Goal: Information Seeking & Learning: Learn about a topic

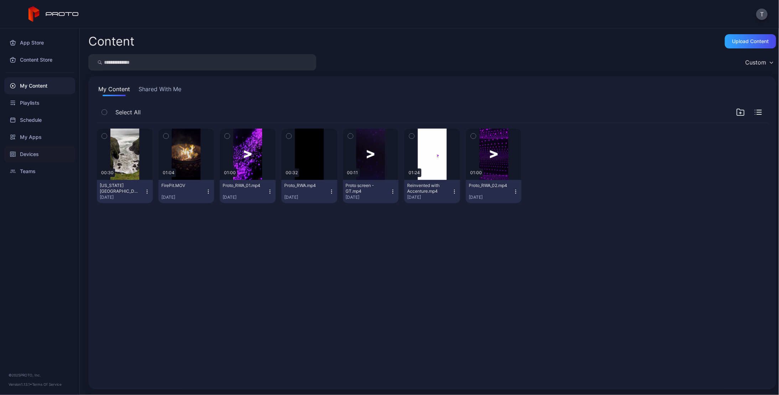
click at [29, 153] on div "Devices" at bounding box center [39, 154] width 71 height 17
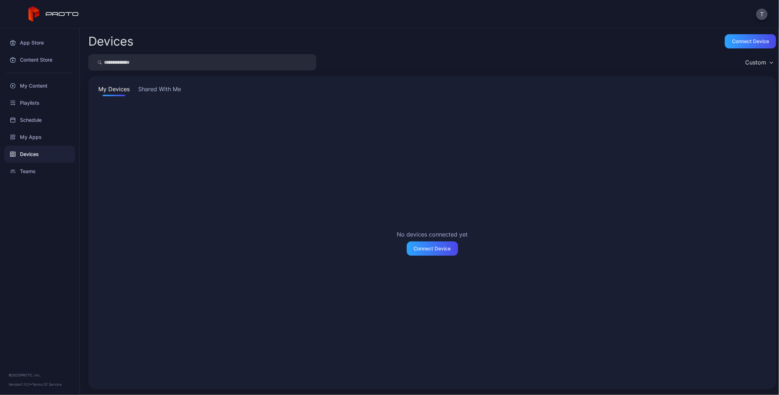
click at [158, 155] on div "No devices connected yet Connect Device" at bounding box center [432, 243] width 670 height 276
click at [419, 250] on div "Connect Device" at bounding box center [432, 249] width 37 height 6
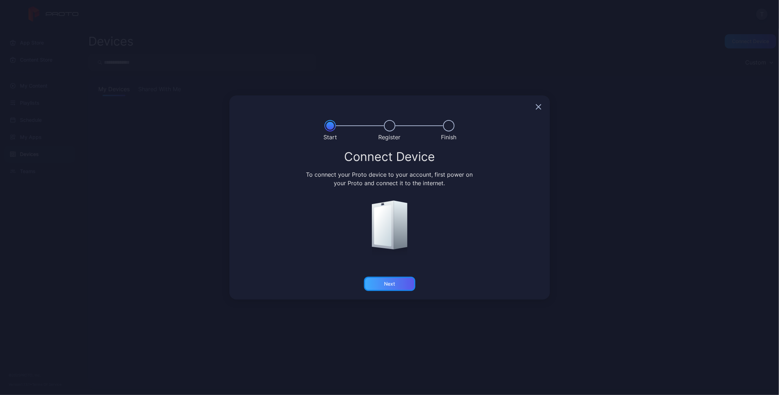
click at [394, 283] on div "Next" at bounding box center [389, 284] width 11 height 6
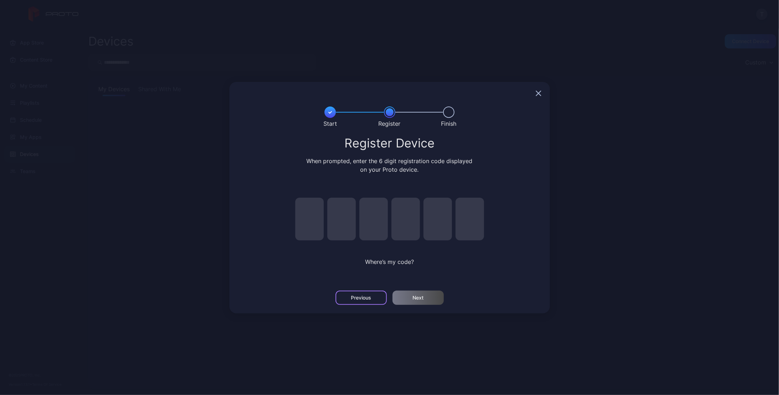
click at [361, 293] on div "Previous" at bounding box center [360, 298] width 51 height 14
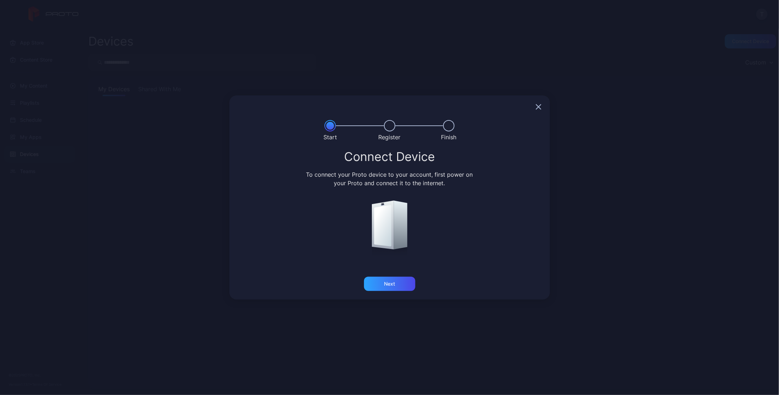
click at [540, 105] on icon "button" at bounding box center [538, 107] width 6 height 6
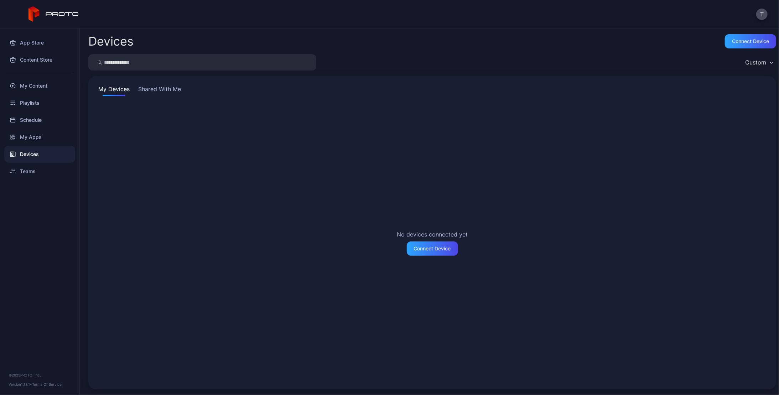
drag, startPoint x: 161, startPoint y: 179, endPoint x: 184, endPoint y: 105, distance: 76.8
click at [166, 172] on div "No devices connected yet Connect Device" at bounding box center [432, 243] width 670 height 276
click at [173, 88] on button "Shared With Me" at bounding box center [160, 90] width 46 height 11
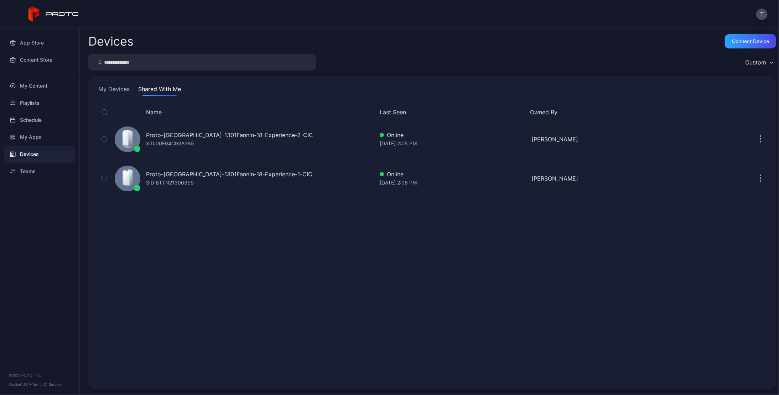
click at [239, 262] on div "Name Last Seen Owned By Proto-[GEOGRAPHIC_DATA]-1301Fannin-18-Experience-2-CIC …" at bounding box center [432, 243] width 670 height 276
click at [26, 169] on div "Teams" at bounding box center [39, 171] width 71 height 17
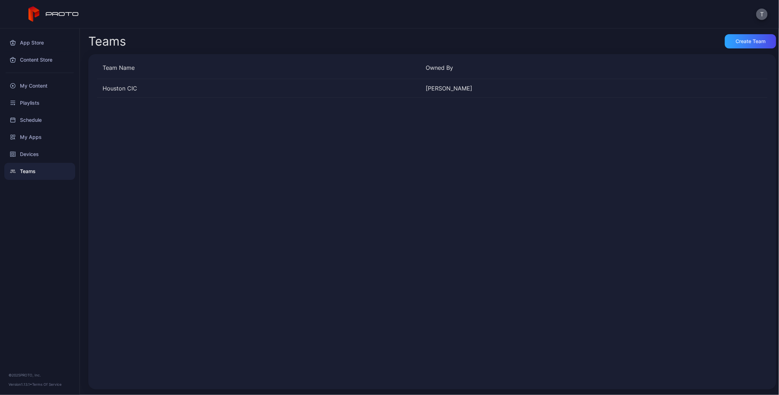
click at [763, 14] on button "T" at bounding box center [761, 14] width 11 height 11
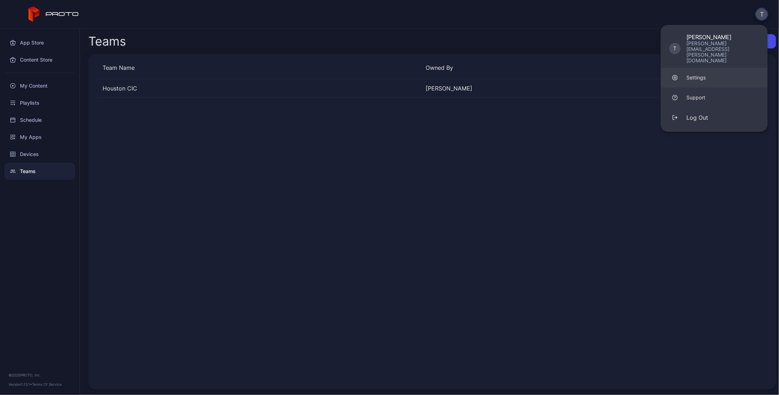
click at [693, 74] on div "Settings" at bounding box center [695, 77] width 19 height 7
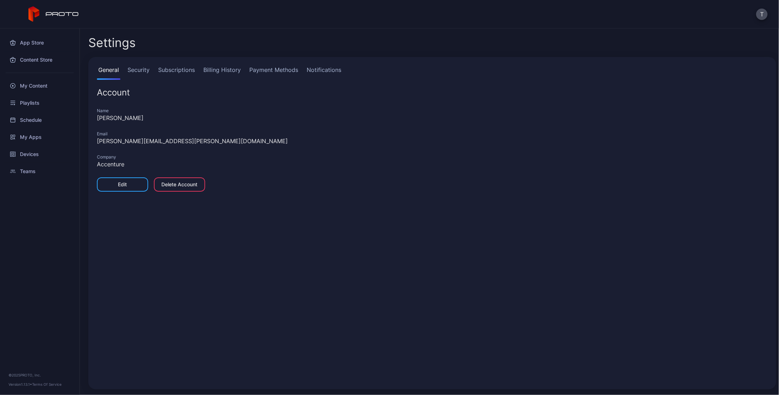
click at [137, 68] on link "Security" at bounding box center [138, 73] width 25 height 14
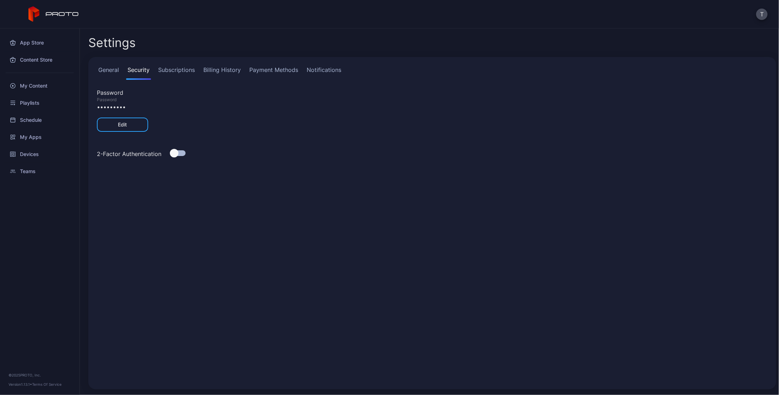
click at [173, 70] on link "Subscriptions" at bounding box center [177, 73] width 40 height 14
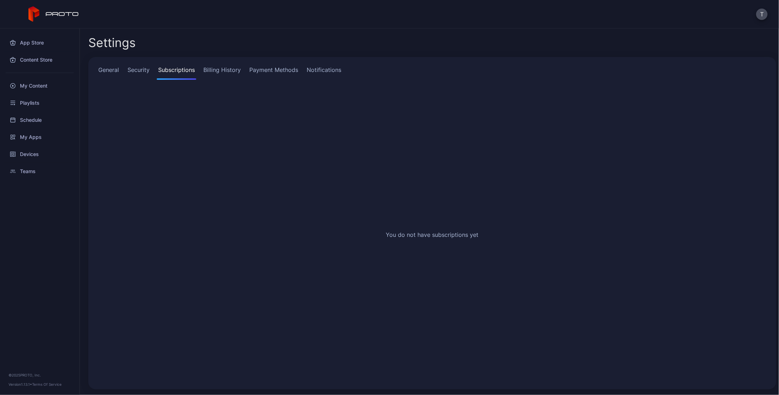
click at [218, 69] on link "Billing History" at bounding box center [222, 73] width 40 height 14
click at [274, 69] on link "Payment Methods" at bounding box center [274, 73] width 52 height 14
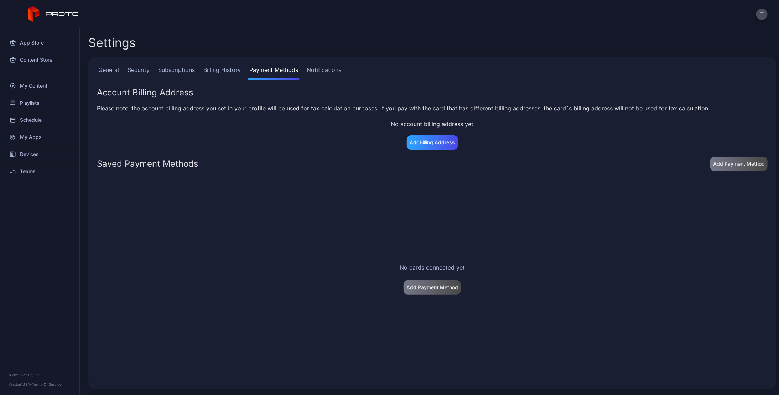
click at [323, 68] on link "Notifications" at bounding box center [323, 73] width 37 height 14
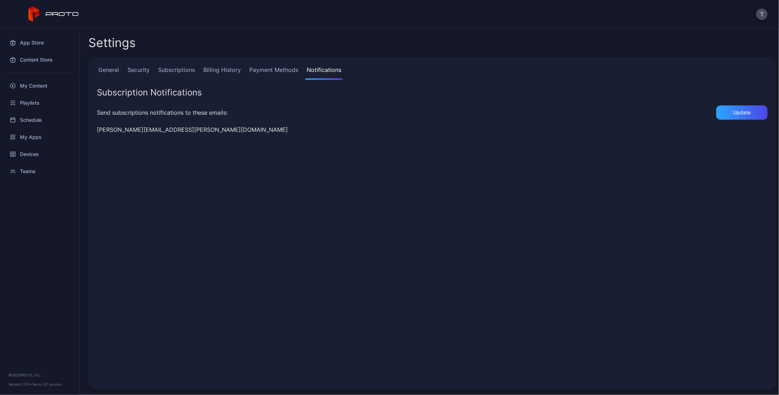
click at [113, 71] on link "General" at bounding box center [108, 73] width 23 height 14
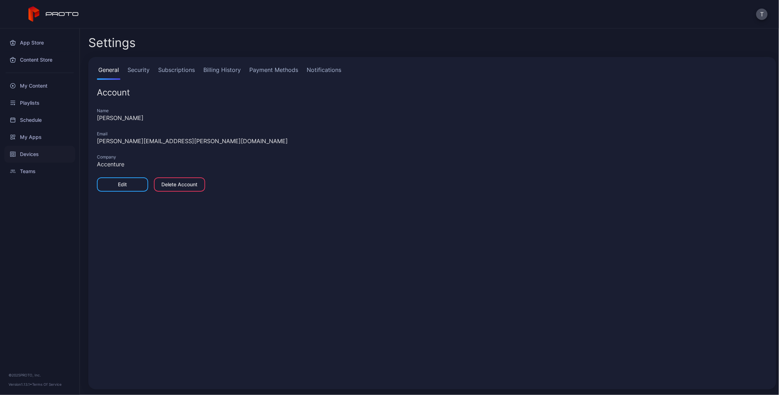
click at [33, 153] on div "Devices" at bounding box center [39, 154] width 71 height 17
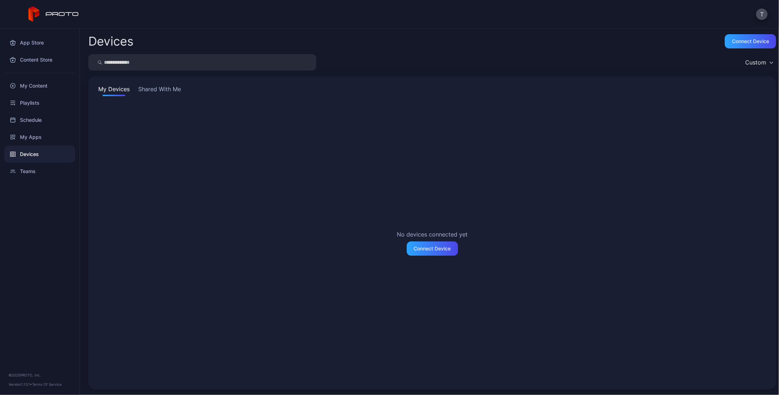
click at [163, 90] on button "Shared With Me" at bounding box center [160, 90] width 46 height 11
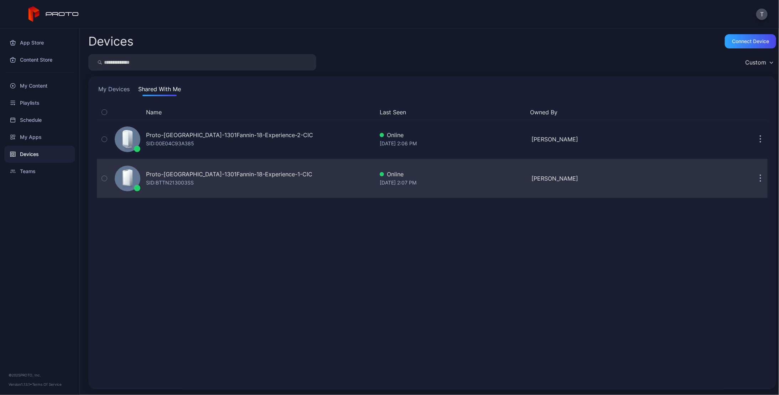
click at [759, 176] on icon "button" at bounding box center [760, 178] width 2 height 8
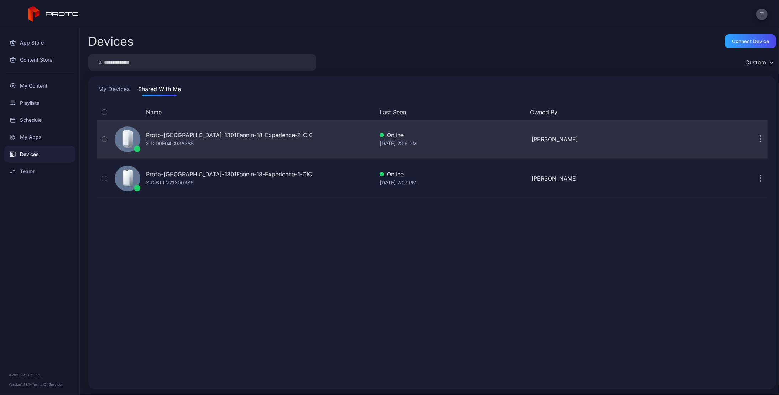
click at [759, 137] on icon "button" at bounding box center [760, 139] width 2 height 8
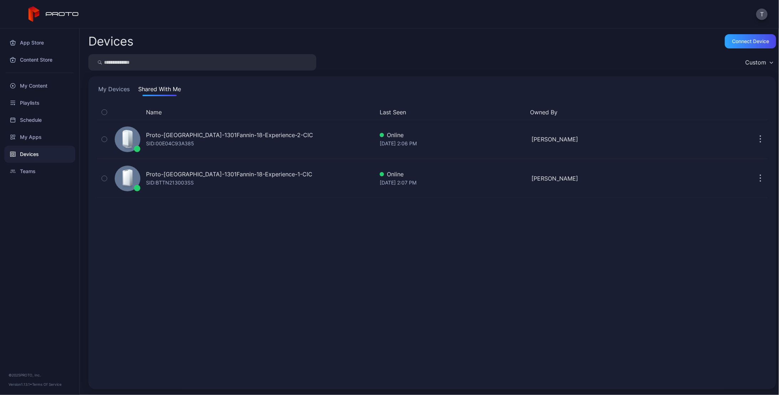
click at [570, 258] on div "Name Last Seen Owned By Proto-[GEOGRAPHIC_DATA]-1301Fannin-18-Experience-2-CIC …" at bounding box center [432, 243] width 670 height 276
click at [30, 172] on div "Teams" at bounding box center [39, 171] width 71 height 17
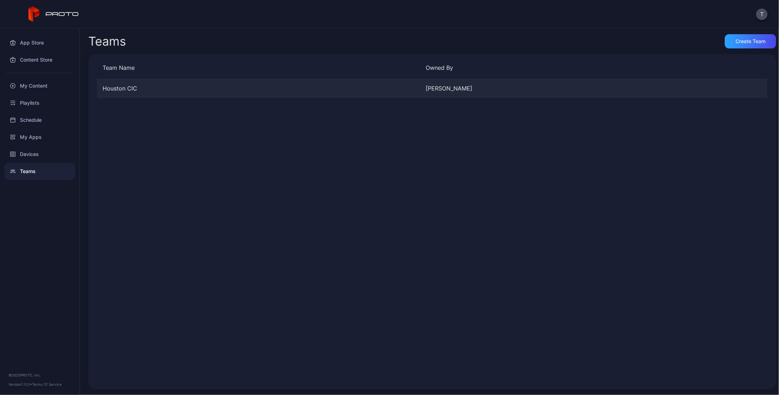
click at [134, 90] on div "Houston CIC" at bounding box center [258, 88] width 323 height 9
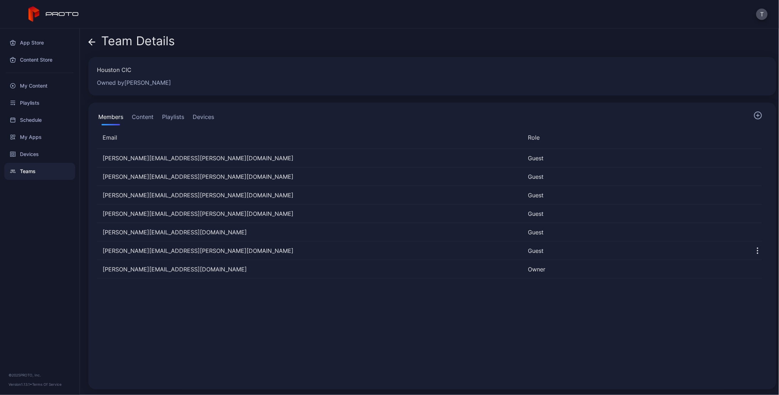
click at [201, 115] on button "Devices" at bounding box center [203, 118] width 24 height 14
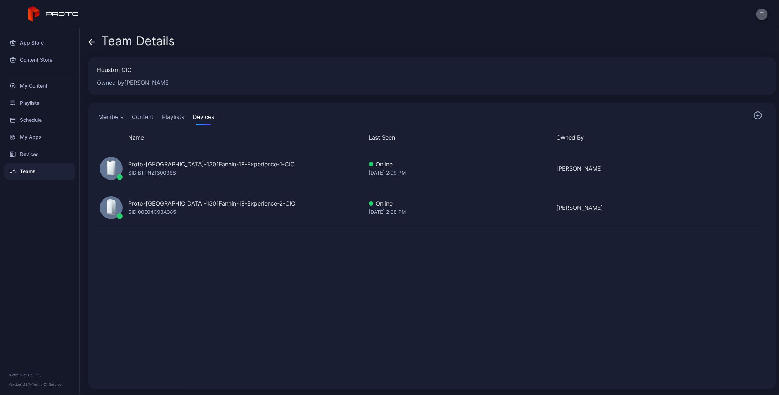
click at [762, 14] on button "T" at bounding box center [761, 14] width 11 height 11
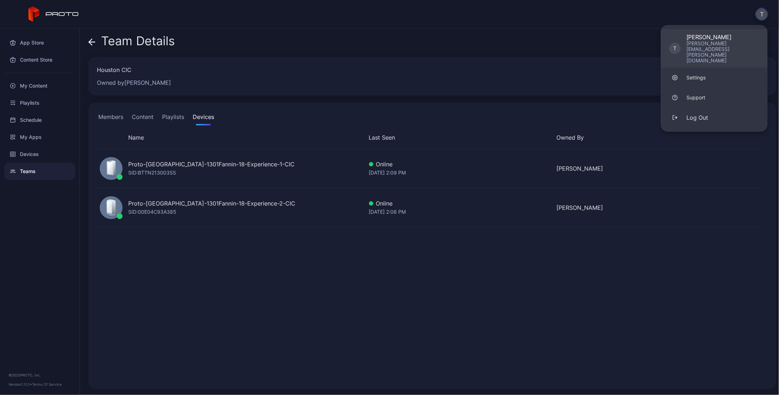
click at [704, 35] on div "[PERSON_NAME]" at bounding box center [722, 36] width 73 height 7
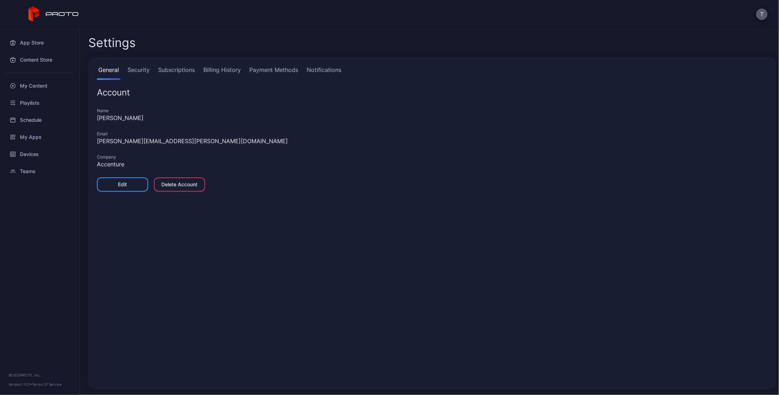
click at [758, 17] on button "T" at bounding box center [761, 14] width 11 height 11
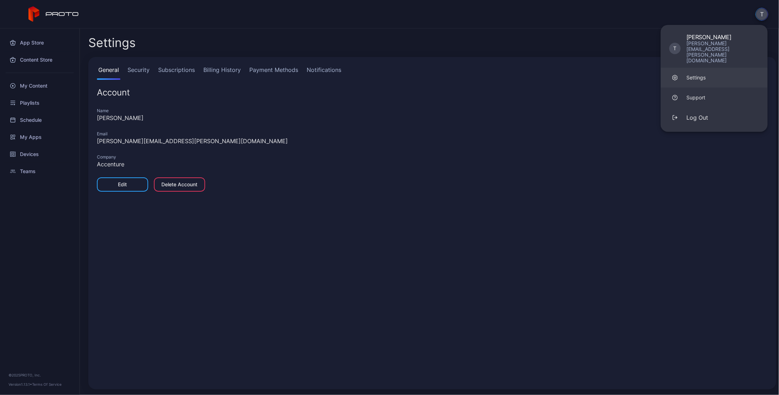
click at [697, 74] on div "Settings" at bounding box center [695, 77] width 19 height 7
click at [691, 74] on div "Settings" at bounding box center [695, 77] width 19 height 7
click at [504, 79] on div "General Security Subscriptions Billing History Payment Methods Notifications" at bounding box center [432, 73] width 670 height 14
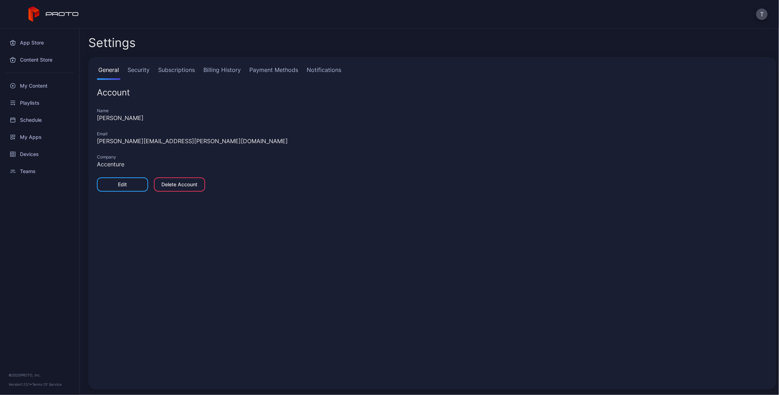
click at [142, 69] on link "Security" at bounding box center [138, 73] width 25 height 14
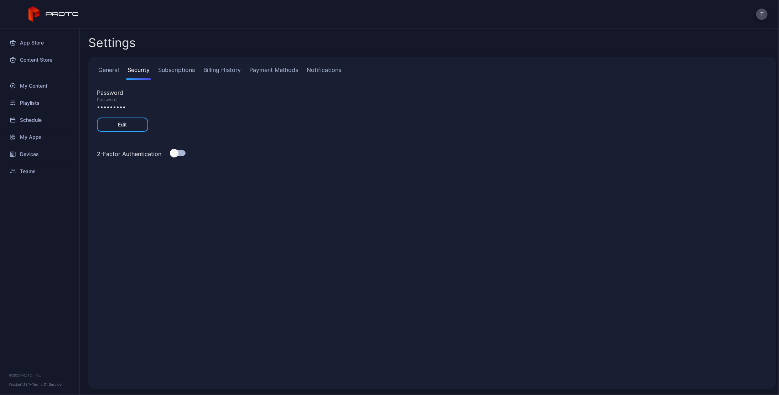
click at [180, 69] on link "Subscriptions" at bounding box center [177, 73] width 40 height 14
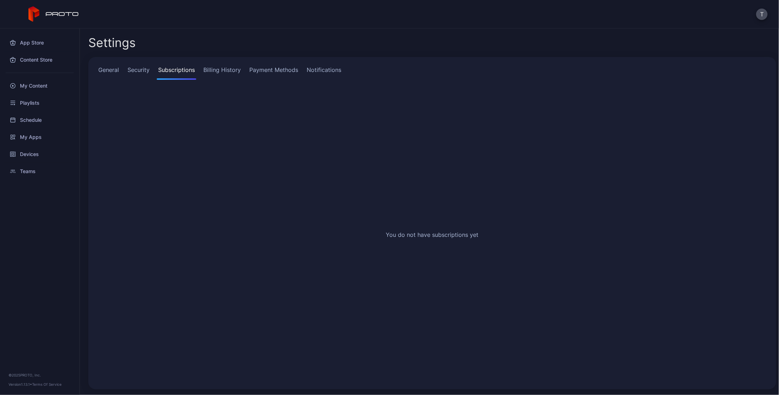
click at [223, 70] on link "Billing History" at bounding box center [222, 73] width 40 height 14
click at [281, 71] on link "Payment Methods" at bounding box center [274, 73] width 52 height 14
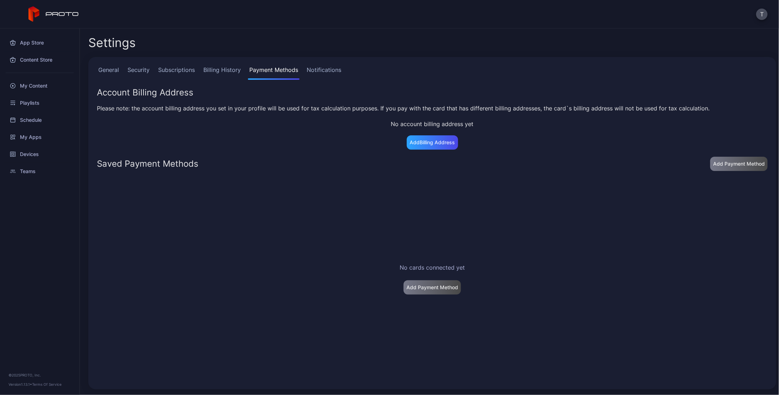
click at [325, 68] on link "Notifications" at bounding box center [323, 73] width 37 height 14
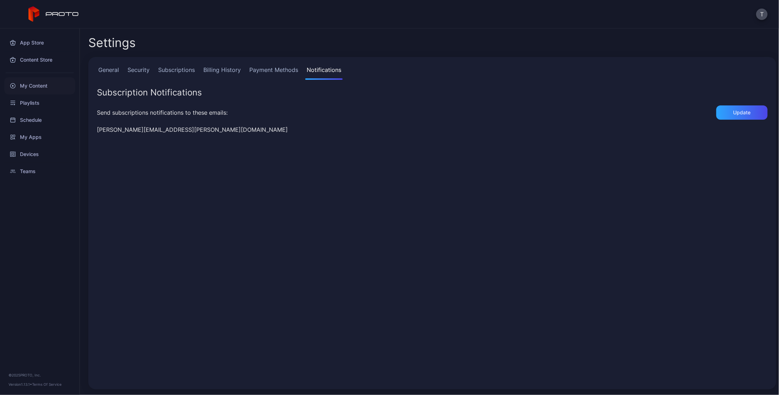
click at [40, 84] on div "My Content" at bounding box center [39, 85] width 71 height 17
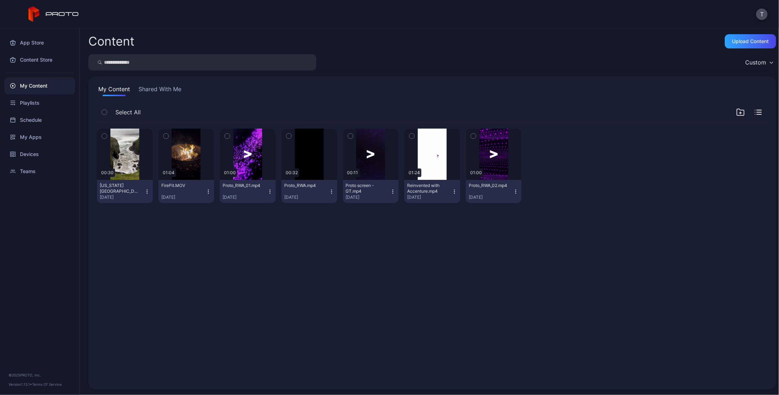
click at [166, 87] on button "Shared With Me" at bounding box center [160, 90] width 46 height 11
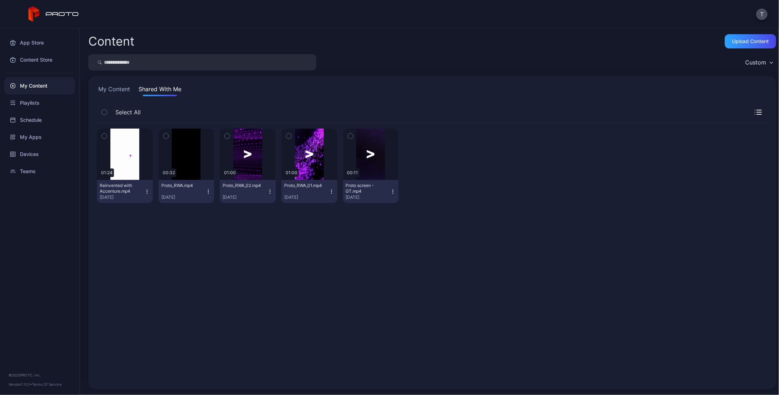
click at [119, 86] on button "My Content" at bounding box center [114, 90] width 35 height 11
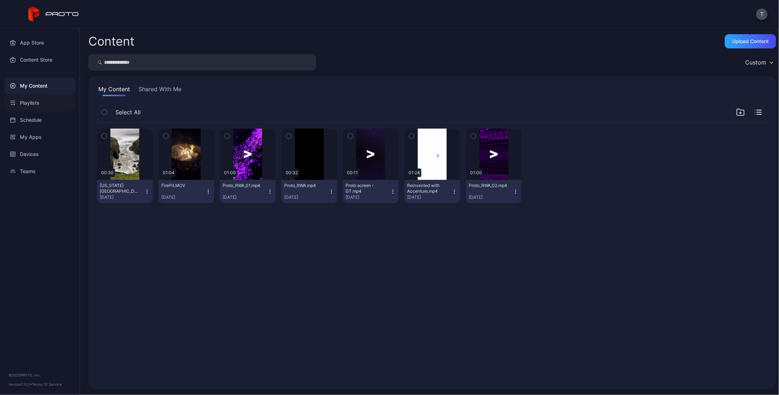
click at [33, 103] on div "Playlists" at bounding box center [39, 102] width 71 height 17
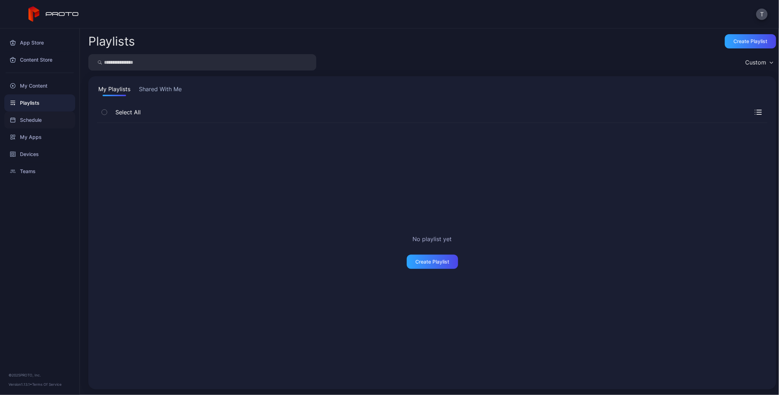
click at [33, 120] on div "Schedule" at bounding box center [39, 119] width 71 height 17
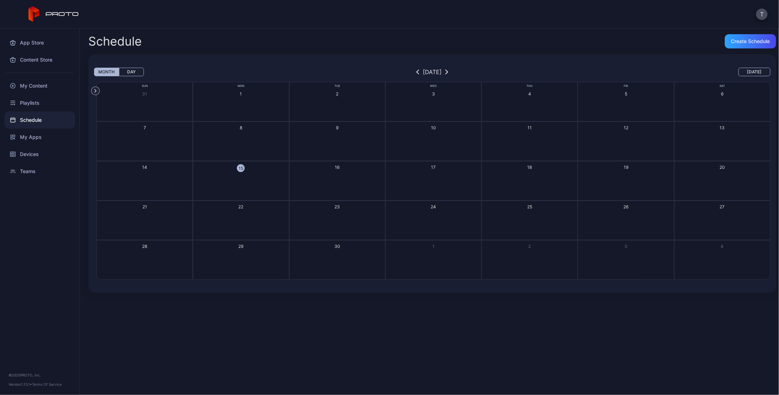
click at [40, 209] on div "App Store Content Store My Content Playlists Schedule My Apps Devices Teams © 2…" at bounding box center [40, 211] width 80 height 366
click at [37, 46] on div "App Store" at bounding box center [39, 42] width 71 height 17
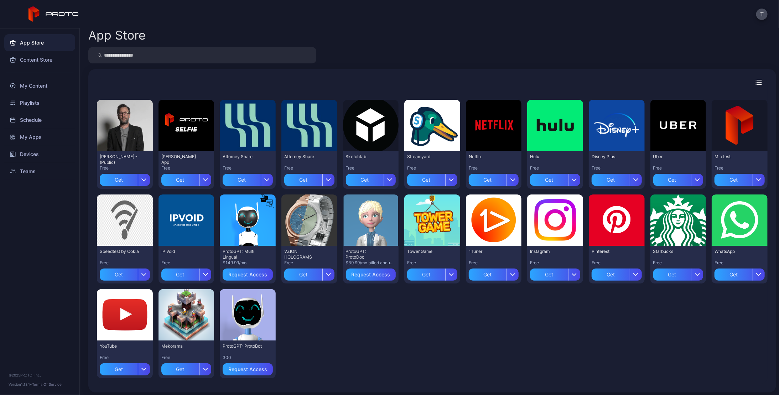
scroll to position [8, 0]
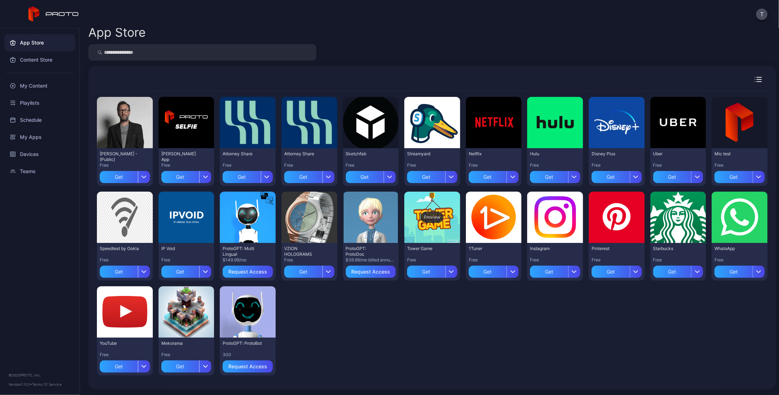
click at [429, 217] on div "Preview" at bounding box center [431, 216] width 23 height 11
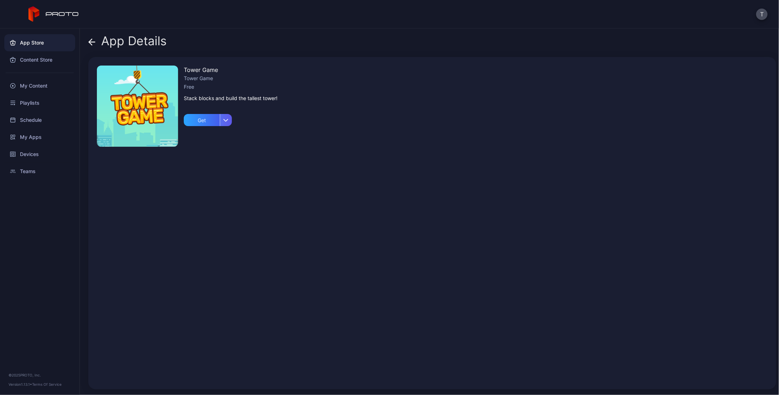
click at [224, 119] on icon "button" at bounding box center [225, 120] width 5 height 3
click at [131, 94] on img at bounding box center [137, 106] width 81 height 81
click at [122, 42] on div "App Details" at bounding box center [127, 42] width 78 height 17
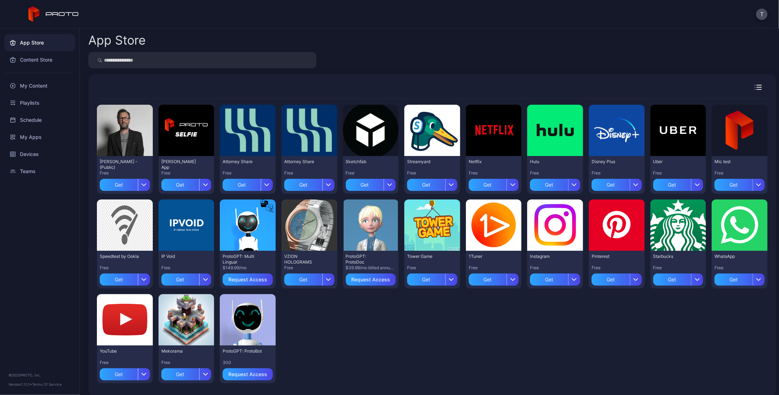
scroll to position [8, 0]
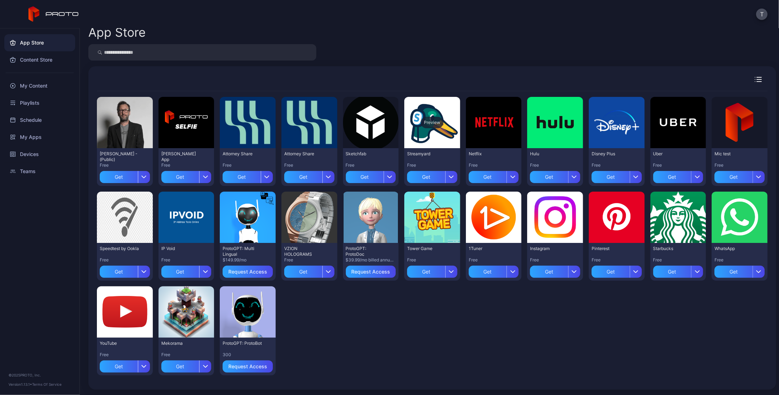
click at [426, 124] on div "Preview" at bounding box center [431, 122] width 23 height 11
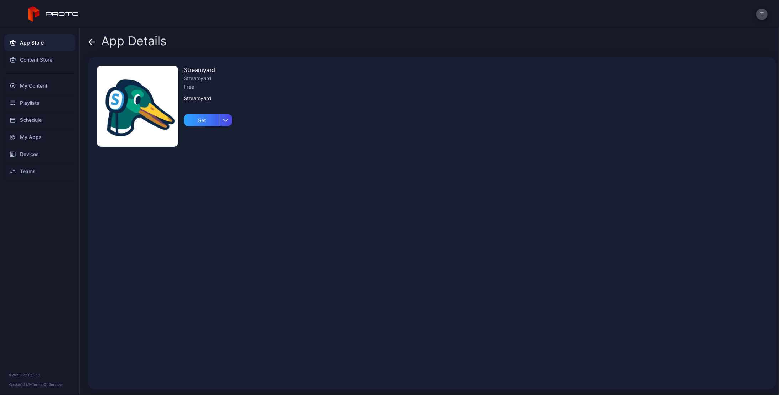
click at [328, 177] on div "Streamyard Streamyard Free Streamyard Get" at bounding box center [431, 223] width 687 height 332
click at [93, 40] on icon at bounding box center [91, 41] width 7 height 7
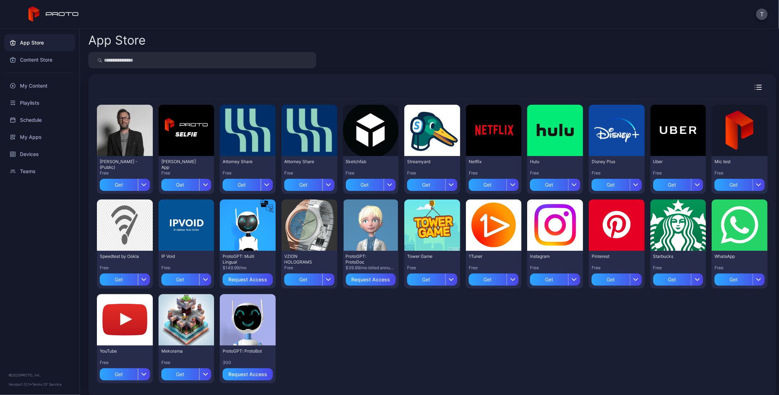
scroll to position [8, 0]
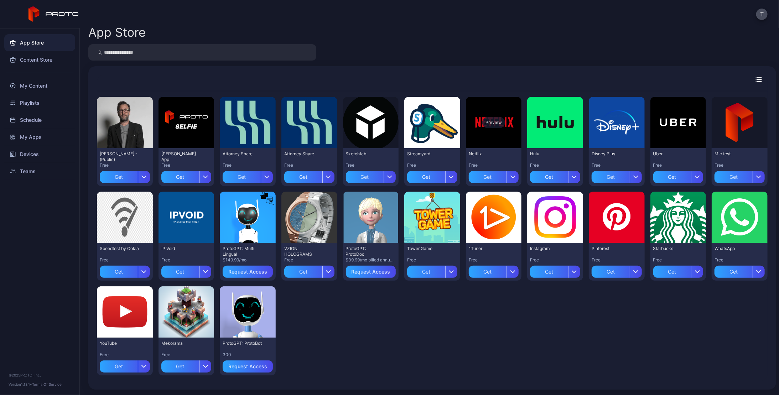
click at [496, 123] on div "Preview" at bounding box center [493, 122] width 23 height 11
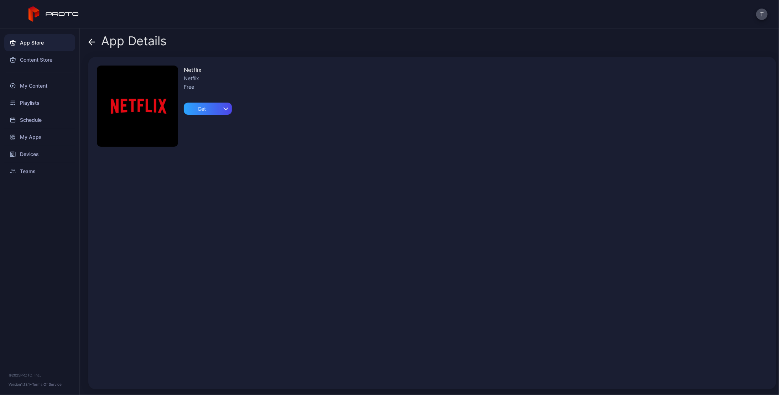
click at [89, 41] on icon at bounding box center [91, 41] width 7 height 7
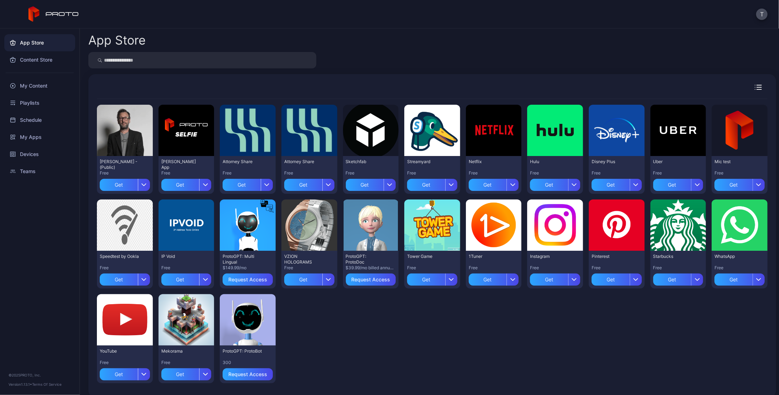
scroll to position [8, 0]
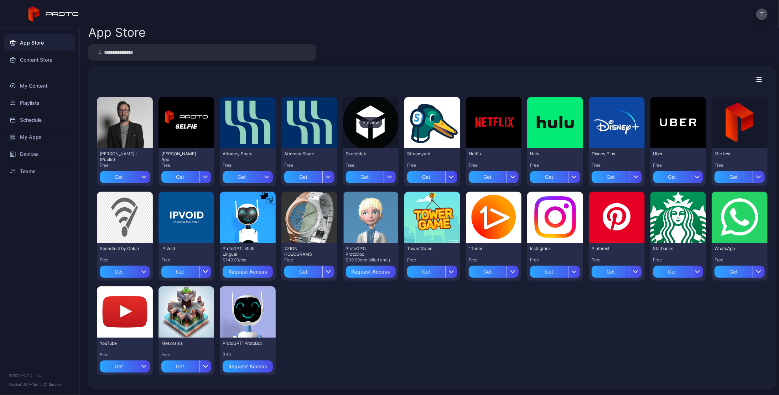
click at [367, 125] on div "Preview" at bounding box center [370, 122] width 23 height 11
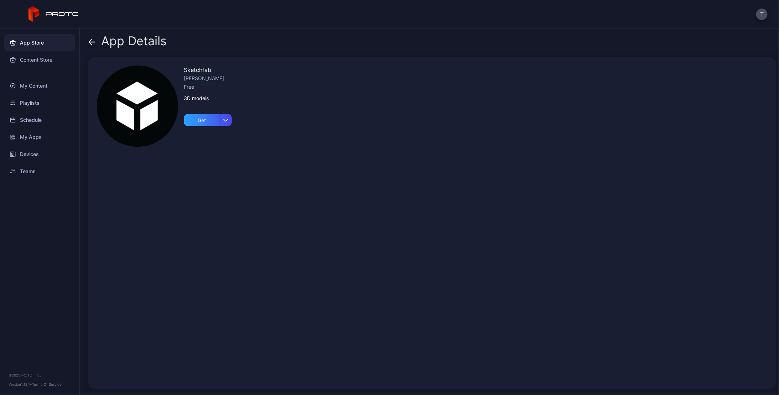
click at [92, 41] on icon at bounding box center [91, 41] width 7 height 7
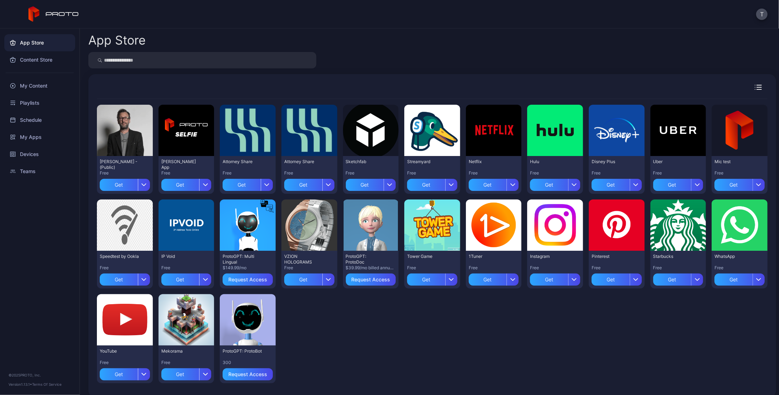
scroll to position [8, 0]
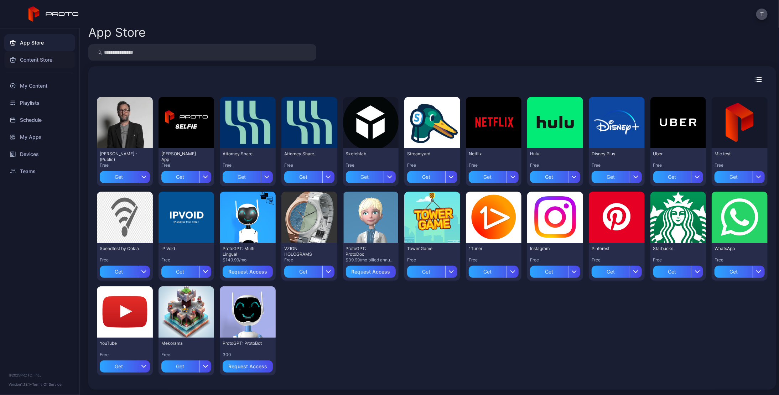
click at [50, 60] on div "Content Store" at bounding box center [39, 59] width 71 height 17
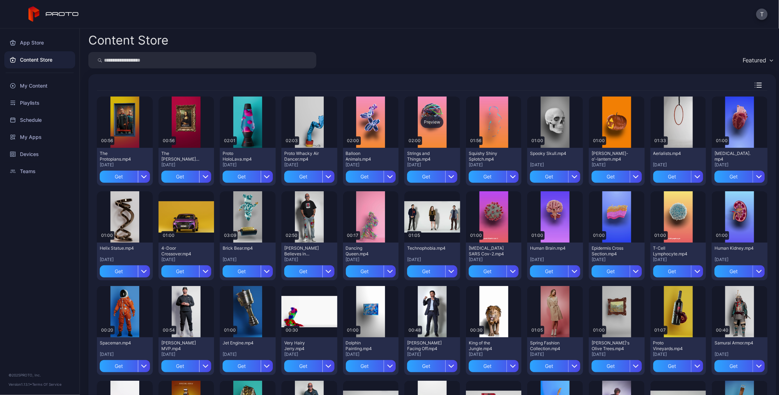
click at [428, 117] on div "Preview" at bounding box center [431, 121] width 23 height 11
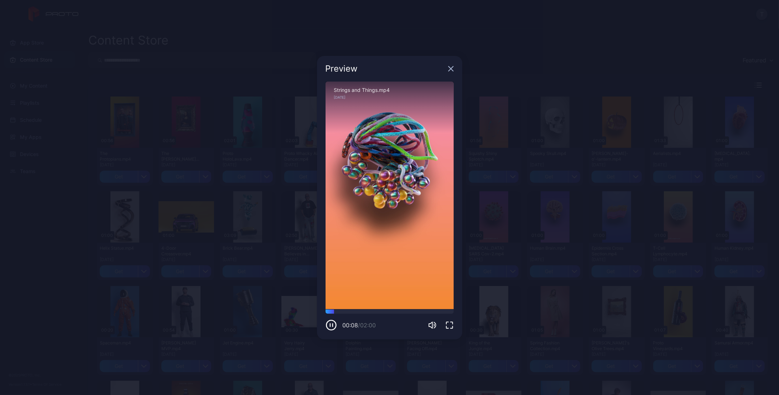
click at [451, 68] on icon "button" at bounding box center [450, 68] width 5 height 5
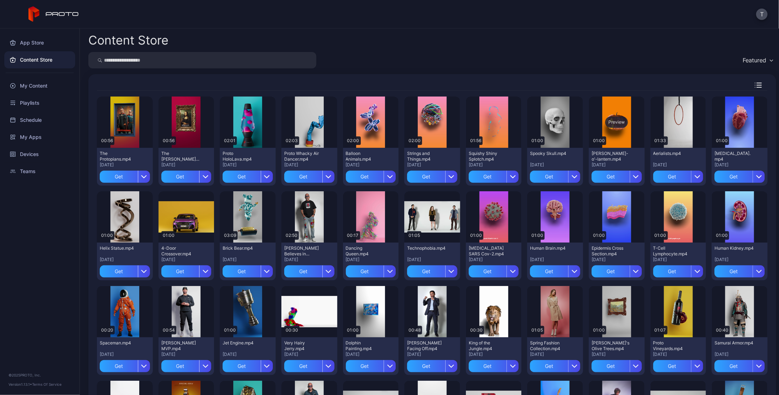
click at [609, 122] on div "Preview" at bounding box center [616, 121] width 23 height 11
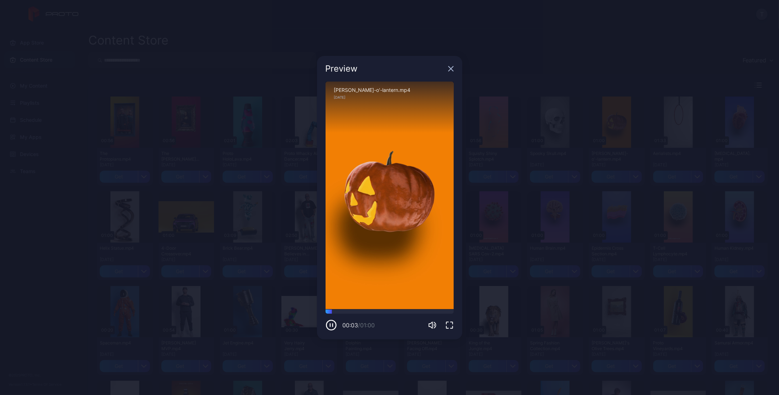
click at [451, 68] on icon "button" at bounding box center [450, 68] width 5 height 5
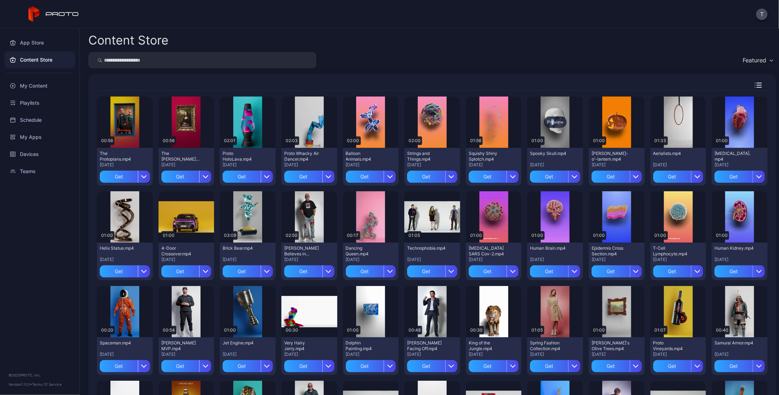
click at [547, 125] on div "Preview" at bounding box center [555, 121] width 23 height 11
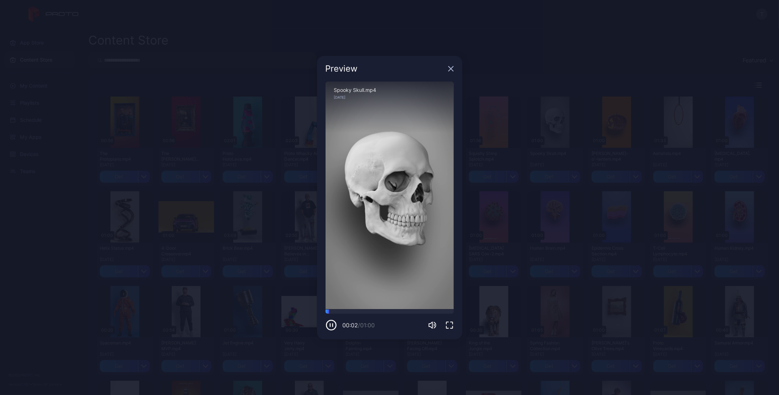
click at [448, 68] on icon "button" at bounding box center [451, 69] width 6 height 6
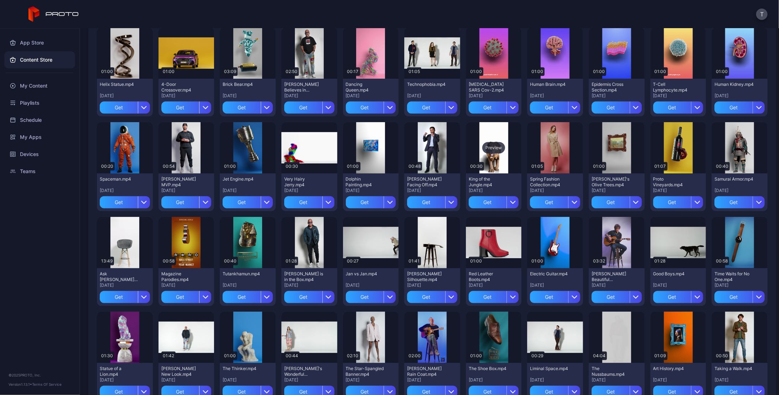
scroll to position [178, 0]
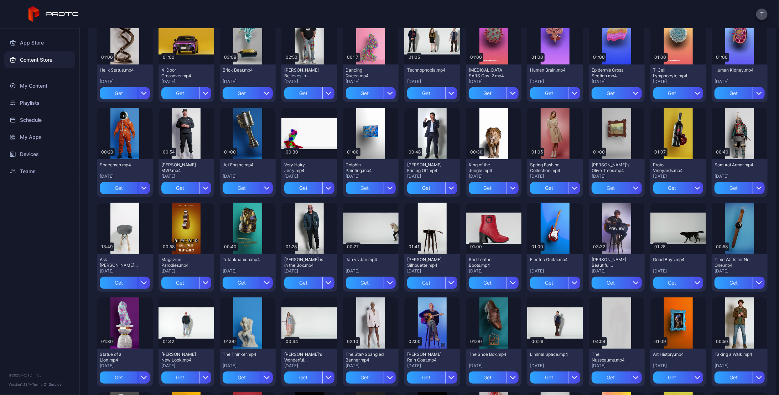
click at [607, 225] on div "Preview" at bounding box center [616, 228] width 23 height 11
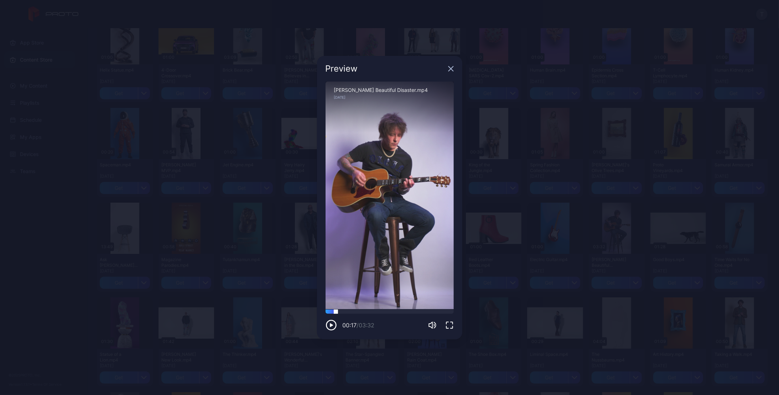
click at [336, 312] on div at bounding box center [389, 311] width 128 height 4
click at [352, 310] on div at bounding box center [389, 311] width 128 height 4
click at [374, 311] on div at bounding box center [389, 311] width 128 height 4
click at [387, 312] on div at bounding box center [389, 311] width 128 height 4
click at [398, 312] on div at bounding box center [389, 311] width 128 height 4
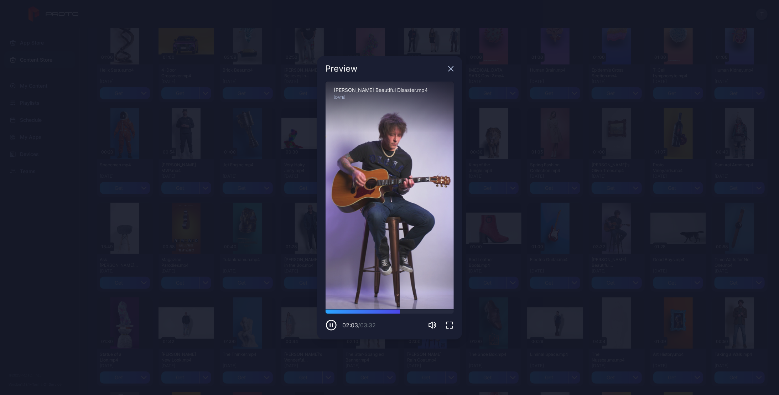
click at [449, 68] on icon "button" at bounding box center [451, 69] width 6 height 6
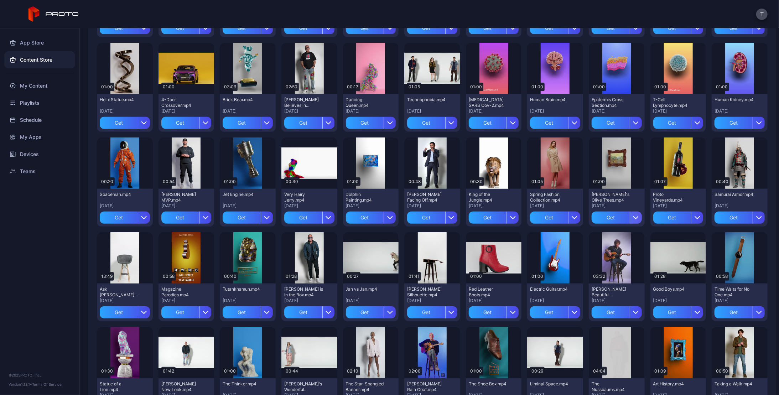
scroll to position [46, 0]
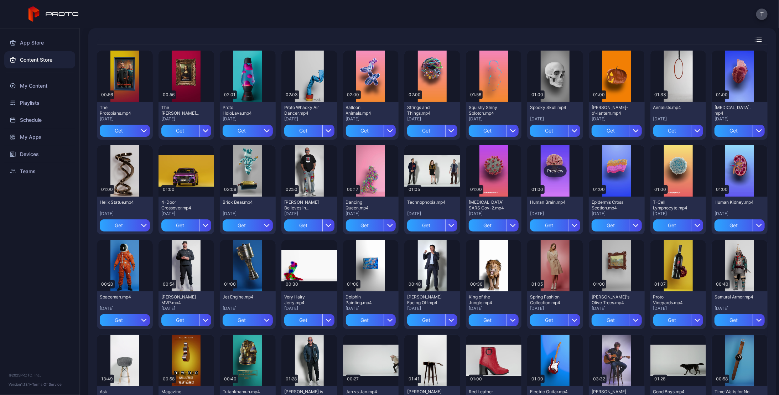
click at [545, 174] on div "Preview" at bounding box center [555, 170] width 23 height 11
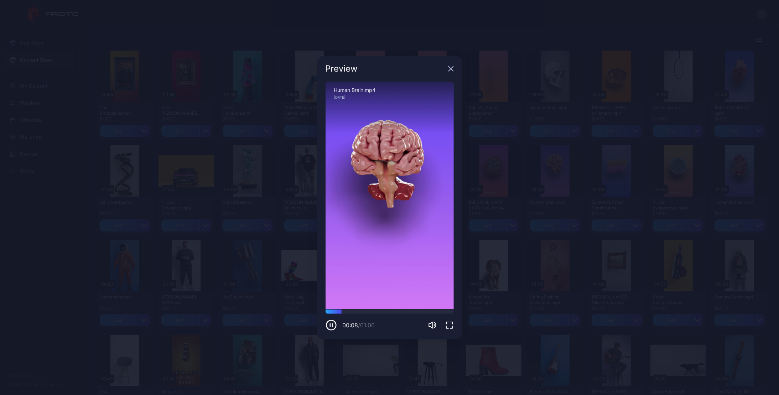
click at [451, 68] on g "button" at bounding box center [450, 68] width 5 height 5
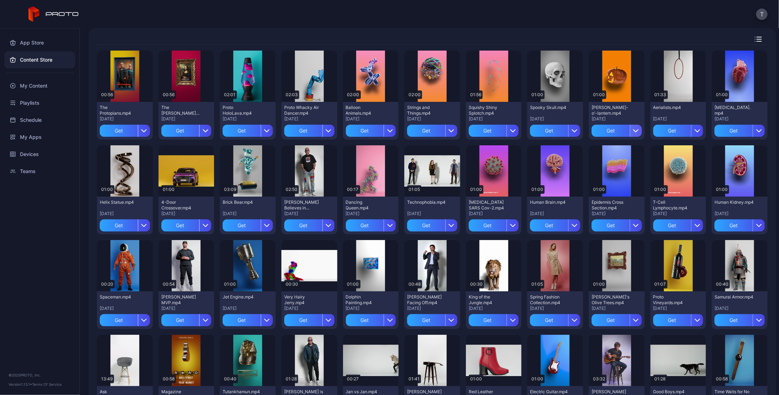
click at [633, 131] on icon "button" at bounding box center [636, 131] width 6 height 6
click at [607, 131] on div "Get" at bounding box center [610, 131] width 38 height 12
click at [540, 128] on div "Get" at bounding box center [549, 131] width 38 height 12
click at [124, 163] on div "Preview" at bounding box center [125, 170] width 56 height 51
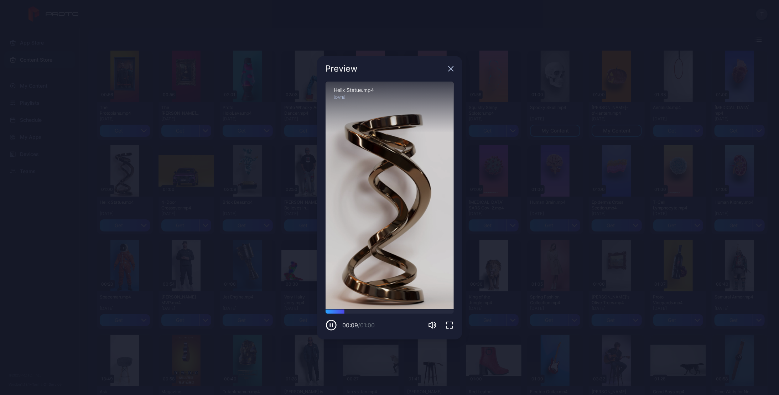
click at [452, 69] on icon "button" at bounding box center [451, 69] width 6 height 6
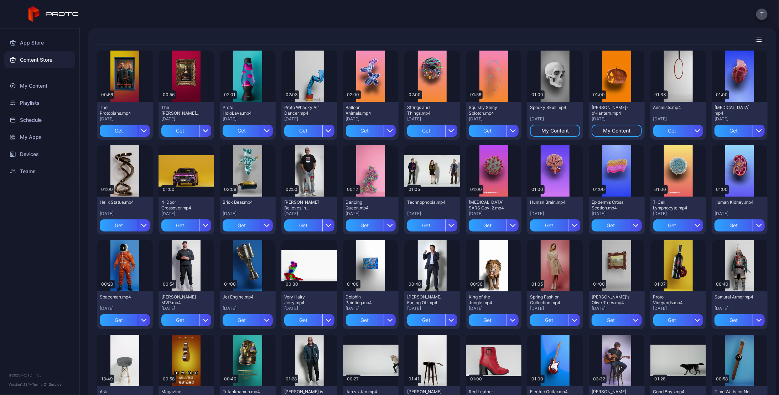
scroll to position [117, 0]
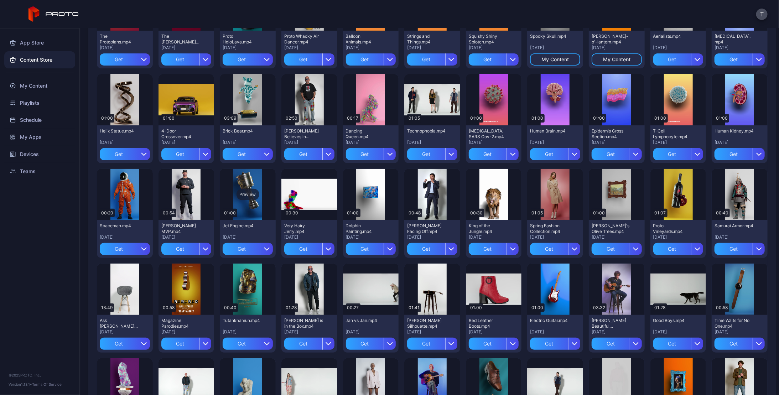
click at [246, 192] on div "Preview" at bounding box center [247, 194] width 23 height 11
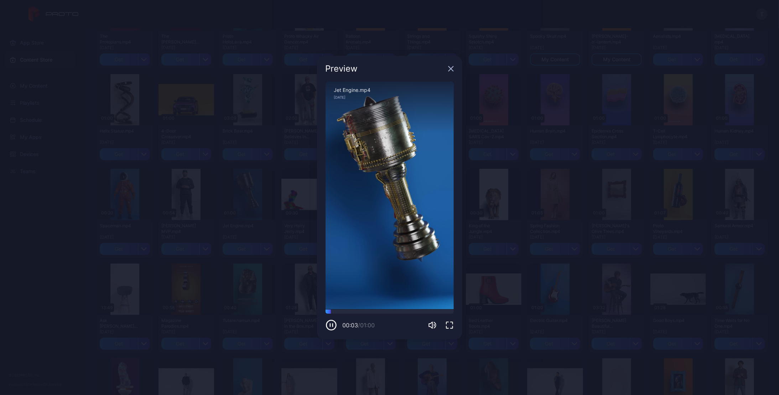
click at [449, 71] on icon "button" at bounding box center [450, 68] width 5 height 5
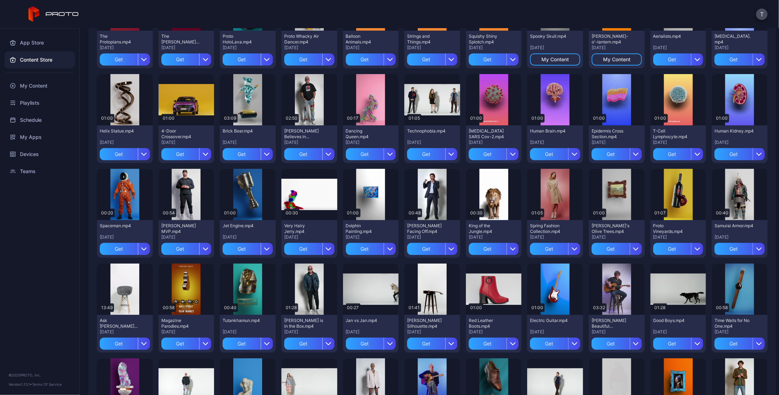
scroll to position [153, 0]
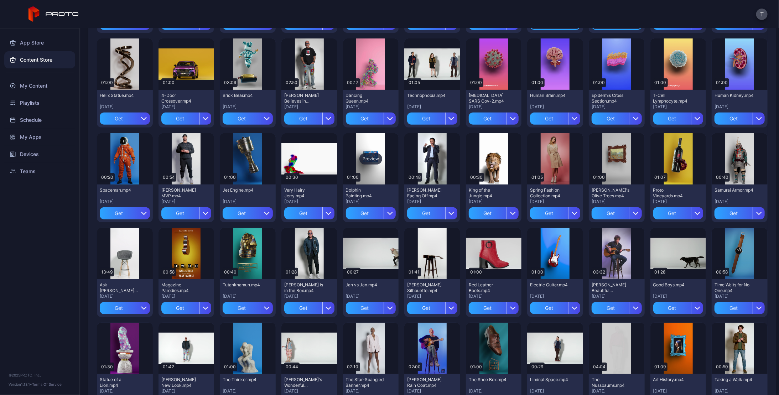
click at [365, 160] on div "Preview" at bounding box center [370, 158] width 23 height 11
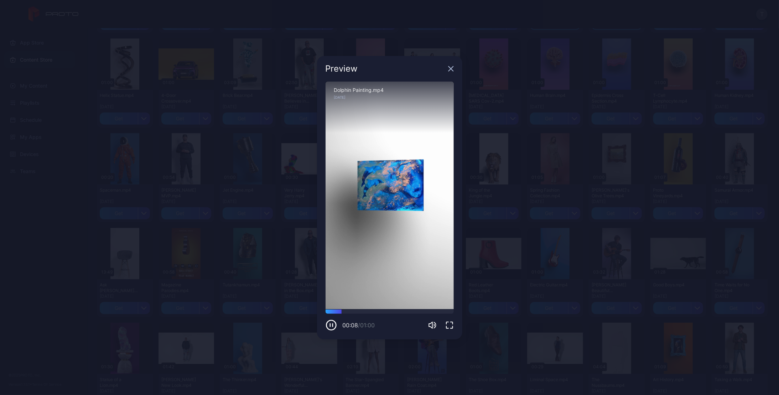
click at [453, 70] on icon "button" at bounding box center [451, 69] width 6 height 6
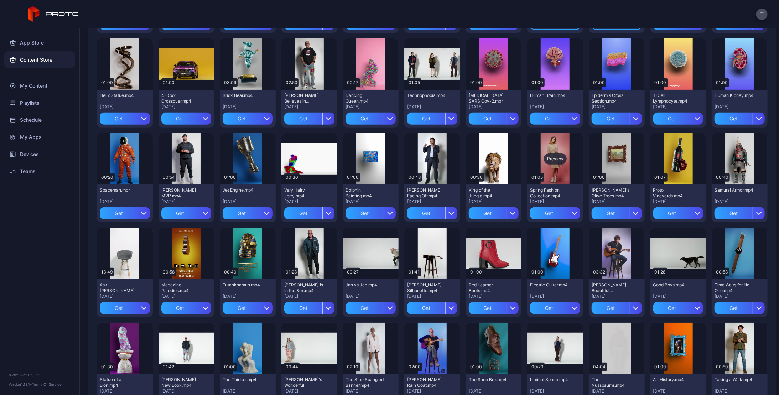
click at [558, 145] on div "Preview" at bounding box center [555, 158] width 56 height 51
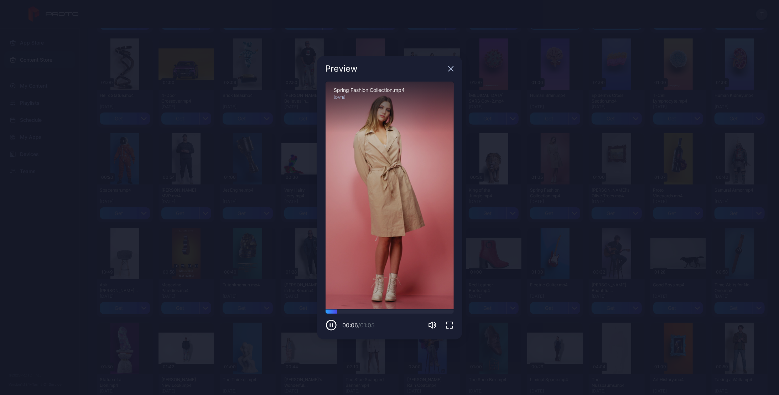
click at [450, 68] on icon "button" at bounding box center [451, 69] width 6 height 6
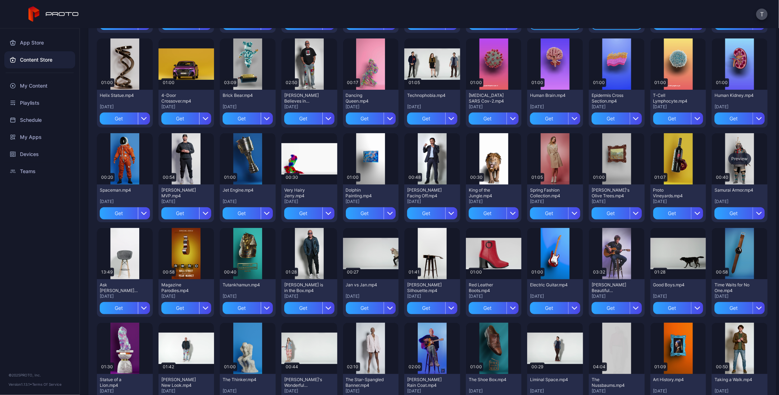
click at [728, 153] on div "Preview" at bounding box center [739, 158] width 23 height 11
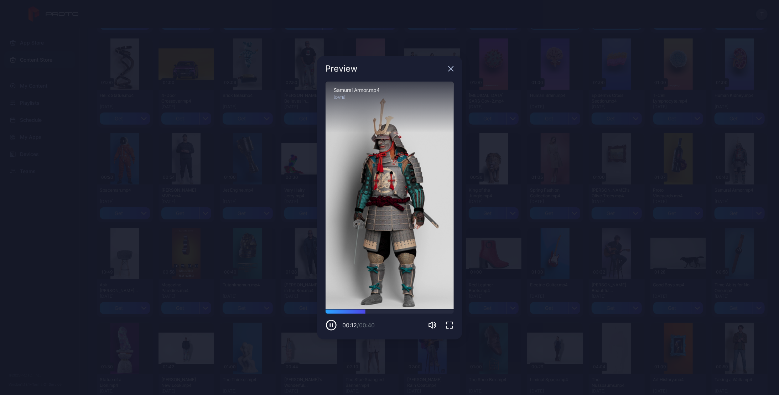
click at [451, 67] on icon "button" at bounding box center [451, 69] width 6 height 6
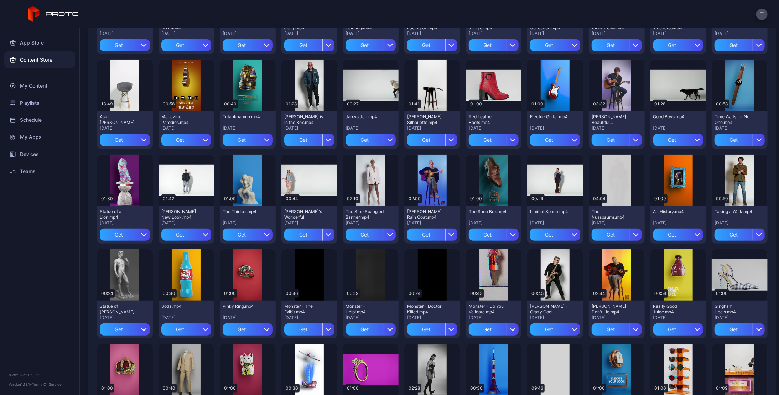
scroll to position [331, 0]
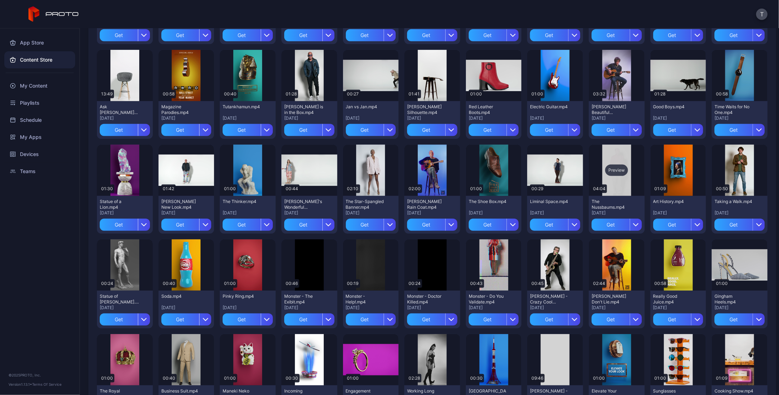
click at [610, 171] on div "Preview" at bounding box center [616, 169] width 23 height 11
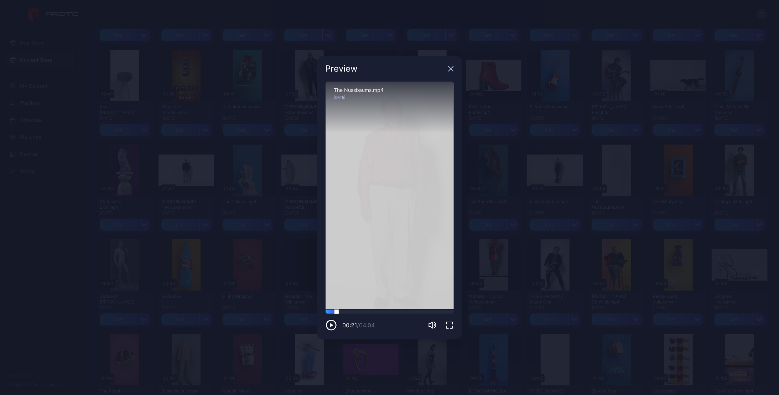
click at [336, 310] on div at bounding box center [389, 311] width 128 height 4
click at [354, 309] on div at bounding box center [389, 311] width 128 height 4
click at [372, 309] on div at bounding box center [389, 311] width 128 height 4
click at [450, 69] on icon "button" at bounding box center [450, 68] width 5 height 5
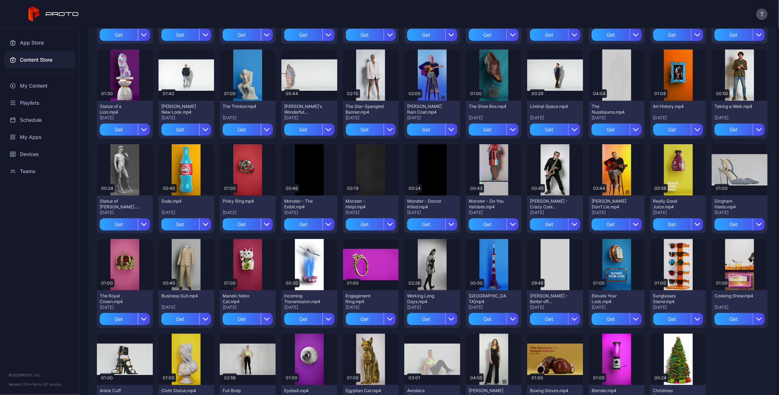
scroll to position [438, 0]
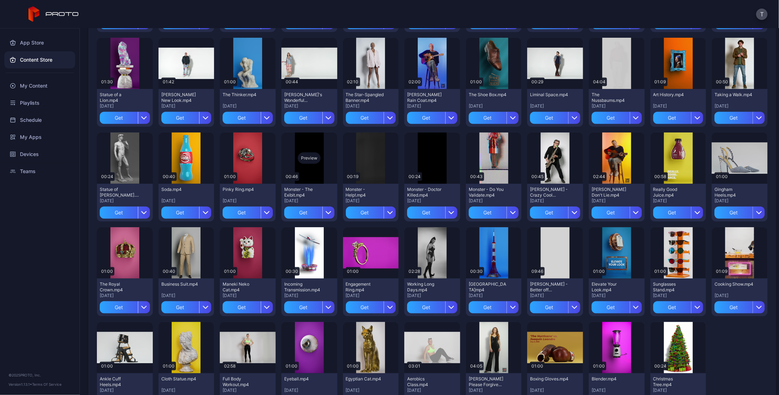
click at [308, 158] on div "Preview" at bounding box center [309, 157] width 23 height 11
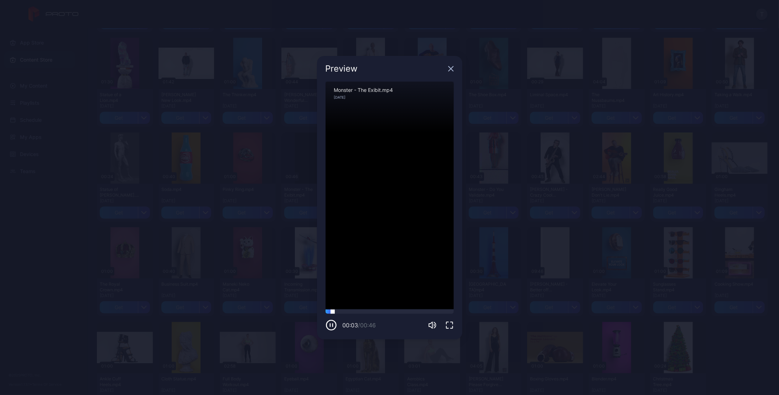
click at [349, 312] on div at bounding box center [389, 311] width 128 height 4
click at [404, 202] on div "Sorry, your browser doesn‘t support embedded videos" at bounding box center [389, 196] width 128 height 228
click at [333, 326] on icon "button" at bounding box center [330, 324] width 11 height 11
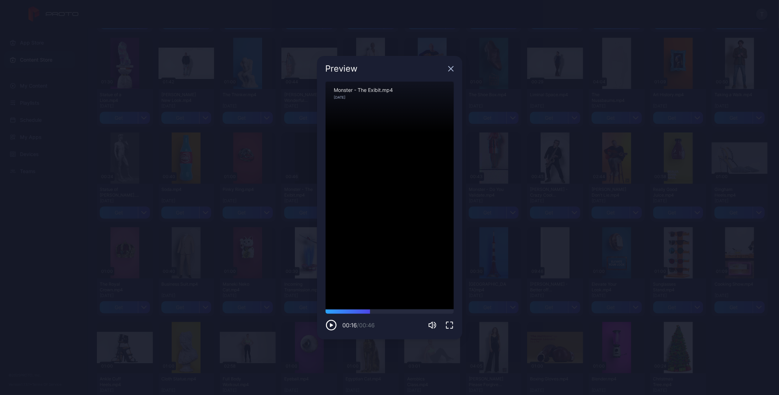
click at [333, 326] on icon "button" at bounding box center [330, 324] width 11 height 11
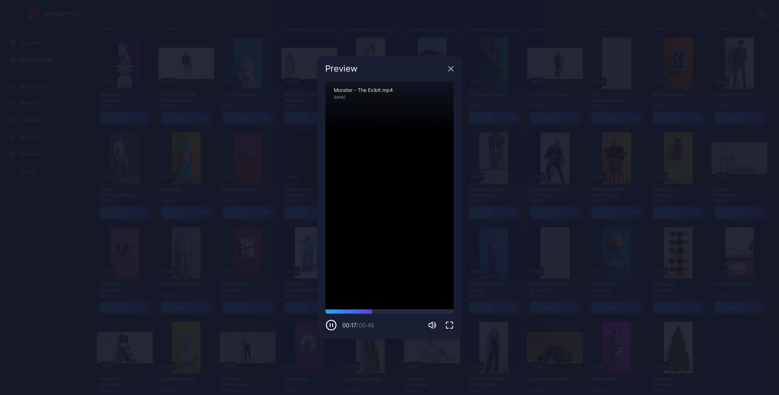
click at [333, 326] on icon "button" at bounding box center [330, 324] width 11 height 11
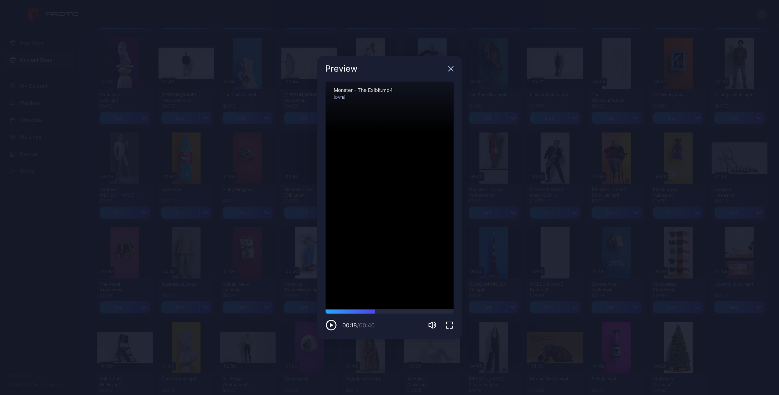
click at [333, 326] on icon "button" at bounding box center [330, 324] width 11 height 11
click at [333, 324] on icon "button" at bounding box center [330, 324] width 11 height 11
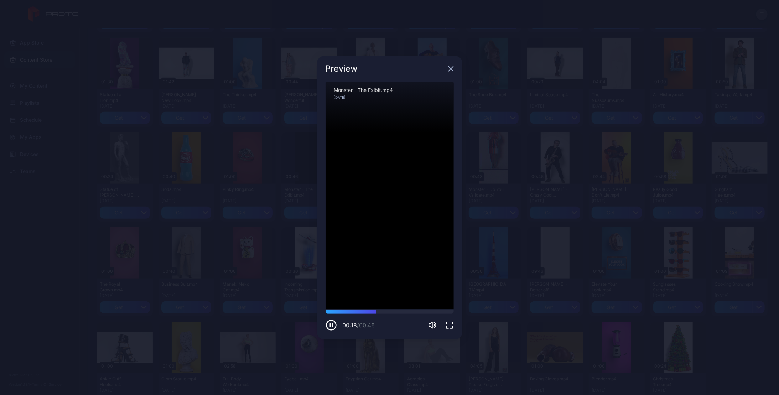
click at [333, 324] on icon "button" at bounding box center [330, 324] width 11 height 11
click at [450, 69] on icon "button" at bounding box center [451, 69] width 6 height 6
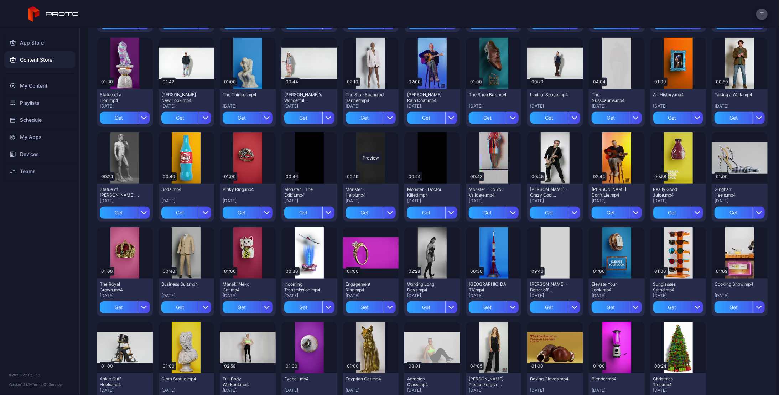
click at [370, 157] on div "Preview" at bounding box center [370, 157] width 23 height 11
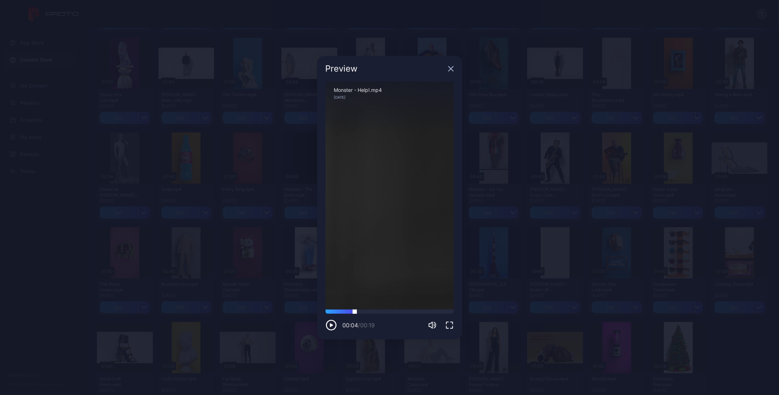
click at [355, 312] on div at bounding box center [389, 311] width 128 height 4
click at [451, 69] on icon "button" at bounding box center [450, 68] width 5 height 5
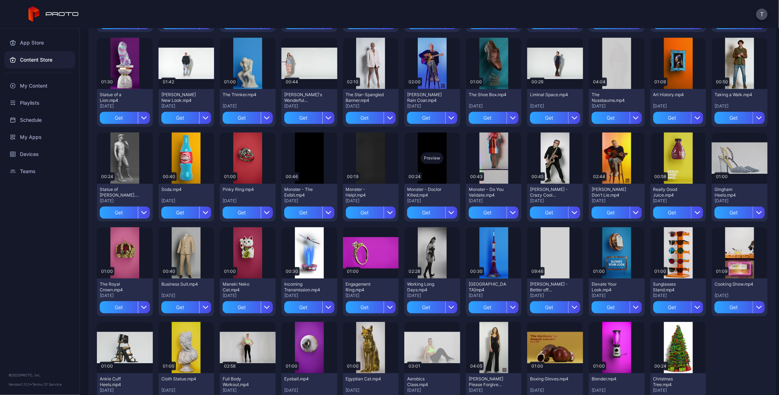
click at [428, 154] on div "Preview" at bounding box center [431, 157] width 23 height 11
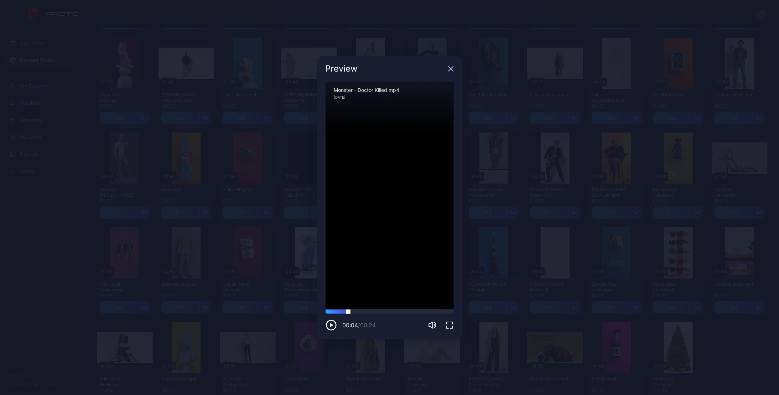
drag, startPoint x: 348, startPoint y: 312, endPoint x: 364, endPoint y: 312, distance: 15.3
click at [348, 312] on div at bounding box center [389, 311] width 128 height 4
click at [381, 312] on div at bounding box center [389, 311] width 128 height 4
click at [413, 312] on div at bounding box center [389, 311] width 128 height 4
click at [449, 68] on icon "button" at bounding box center [450, 68] width 5 height 5
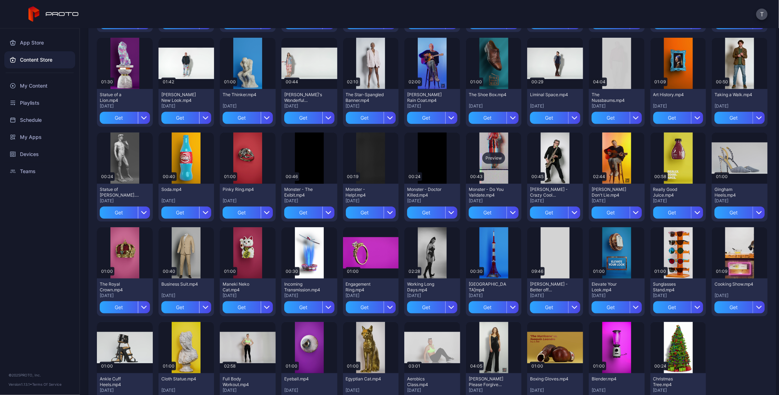
click at [487, 163] on div "Preview" at bounding box center [494, 157] width 56 height 51
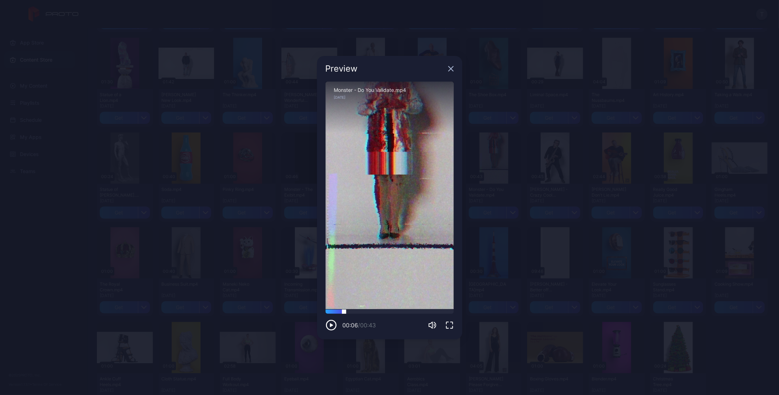
click at [344, 313] on div at bounding box center [389, 311] width 128 height 4
click at [386, 313] on div at bounding box center [389, 311] width 128 height 4
click at [407, 313] on div at bounding box center [389, 311] width 128 height 4
click at [449, 64] on div "Preview" at bounding box center [389, 69] width 145 height 26
click at [452, 66] on icon "button" at bounding box center [451, 69] width 6 height 6
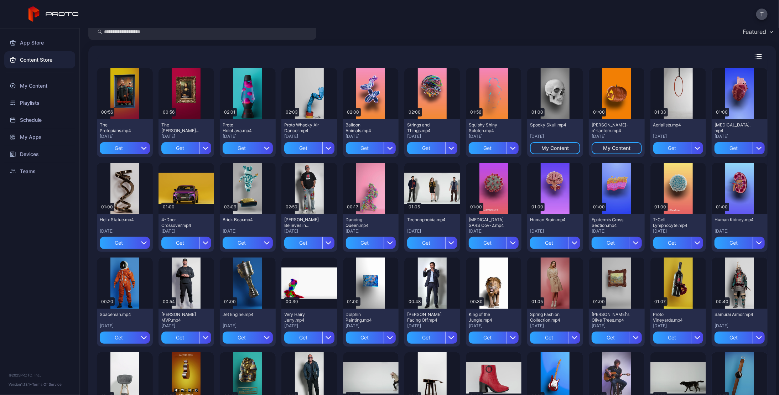
scroll to position [10, 0]
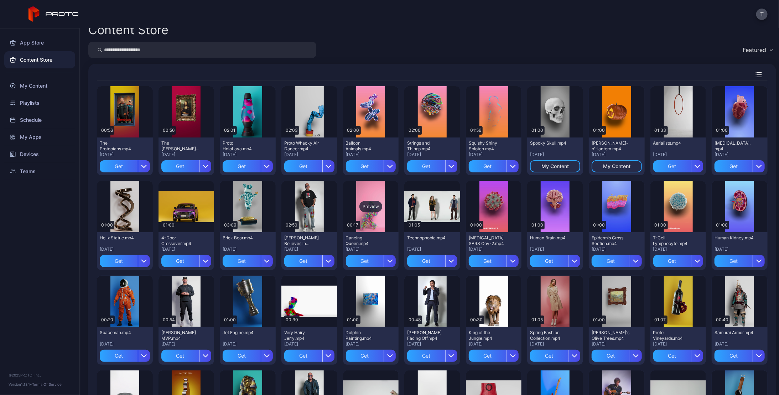
click at [370, 213] on div "Preview" at bounding box center [371, 206] width 56 height 51
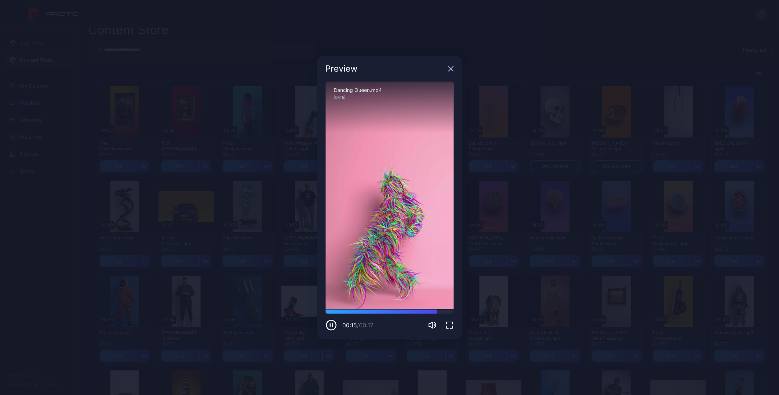
click at [448, 66] on div "Preview" at bounding box center [389, 69] width 145 height 26
click at [450, 68] on icon "button" at bounding box center [451, 69] width 6 height 6
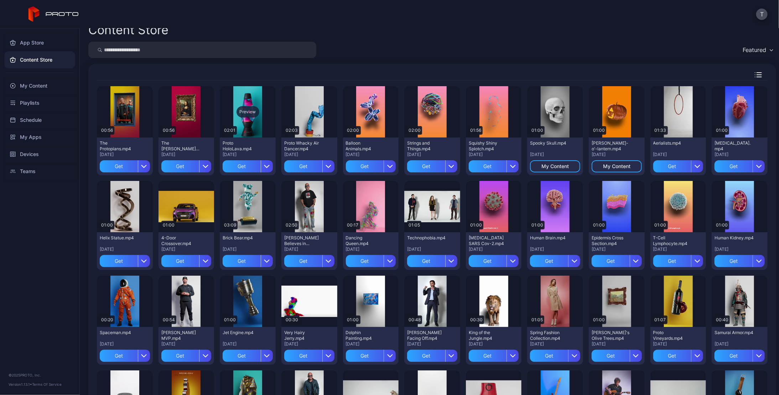
click at [248, 111] on div "Preview" at bounding box center [247, 111] width 23 height 11
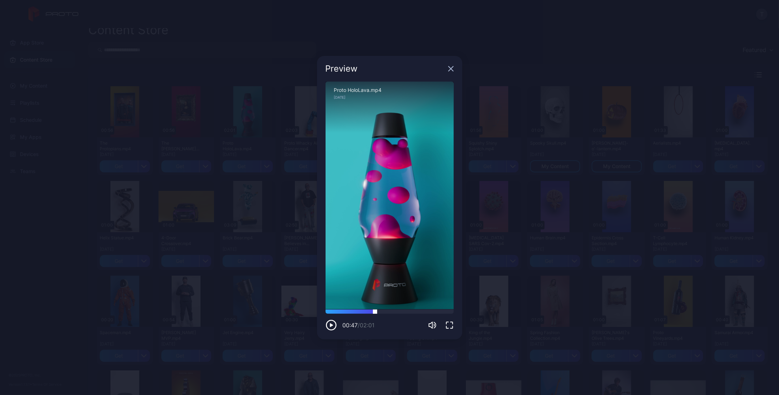
click at [375, 312] on div at bounding box center [389, 311] width 128 height 4
click at [450, 68] on icon "button" at bounding box center [450, 68] width 5 height 5
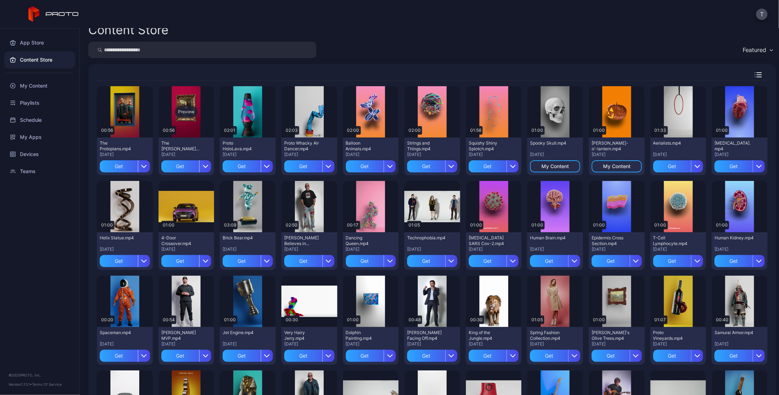
click at [185, 110] on div "Preview" at bounding box center [186, 111] width 23 height 11
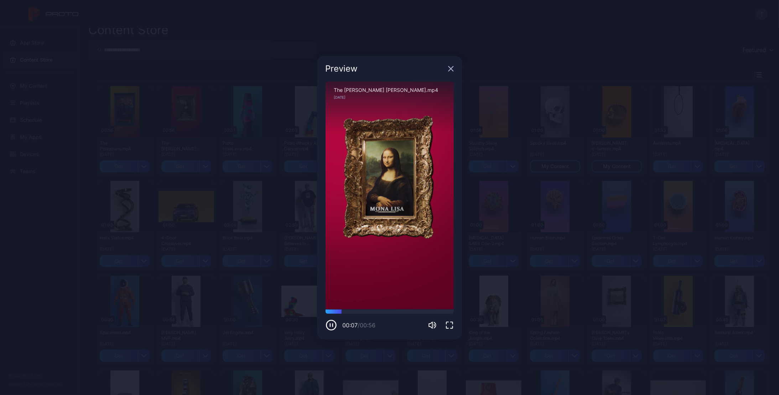
click at [452, 68] on icon "button" at bounding box center [451, 69] width 6 height 6
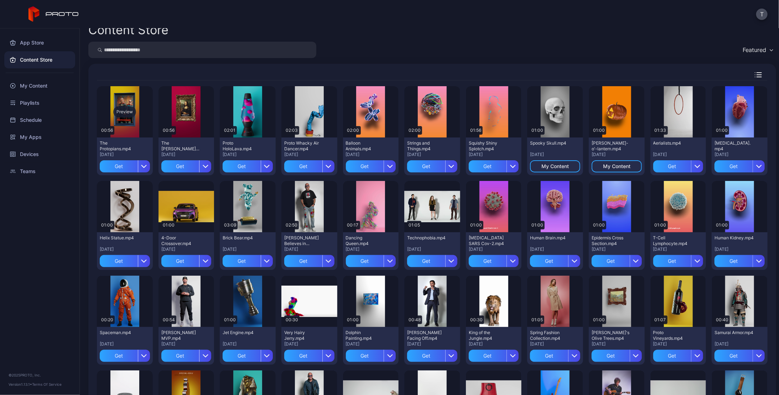
click at [126, 109] on div "Preview" at bounding box center [124, 111] width 23 height 11
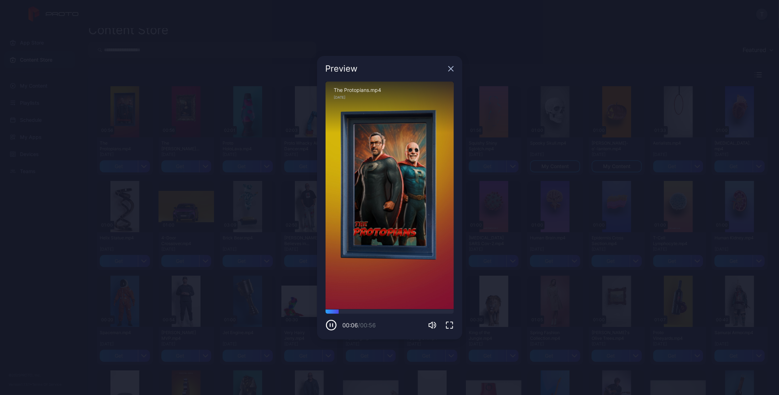
click at [451, 67] on icon "button" at bounding box center [451, 69] width 6 height 6
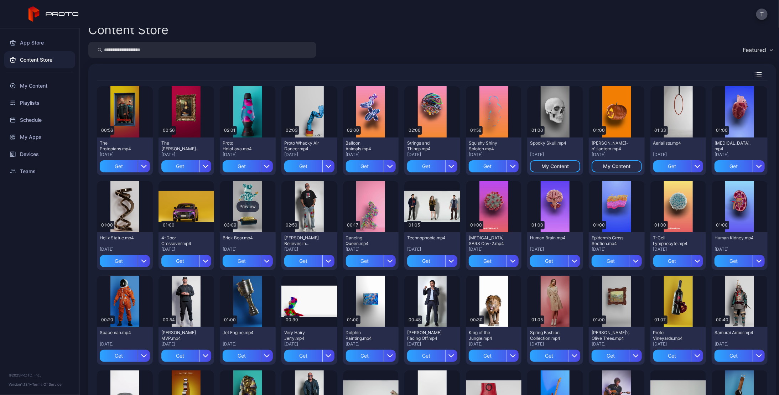
click at [248, 196] on div "Preview" at bounding box center [248, 206] width 56 height 51
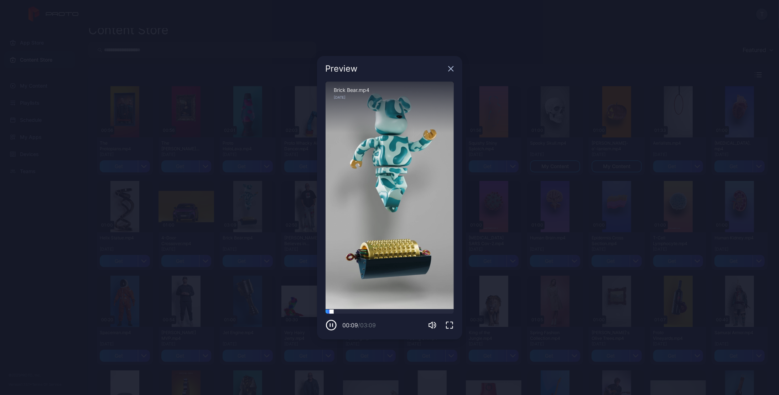
click at [381, 309] on div at bounding box center [389, 311] width 128 height 4
click at [408, 310] on div at bounding box center [389, 311] width 128 height 4
click at [430, 310] on div at bounding box center [389, 311] width 128 height 4
click at [450, 69] on icon "button" at bounding box center [450, 68] width 5 height 5
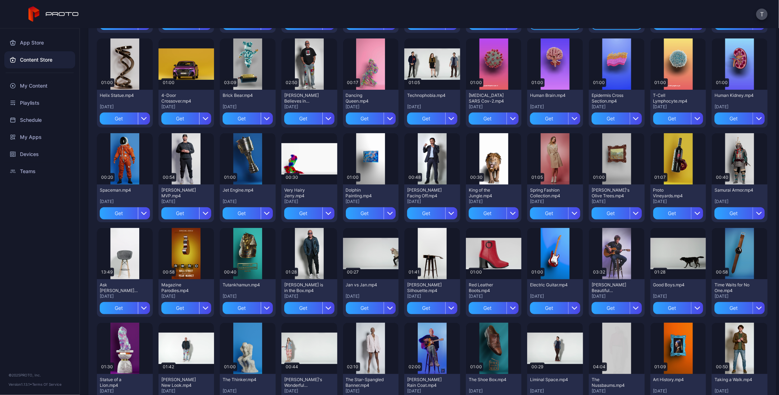
scroll to position [0, 0]
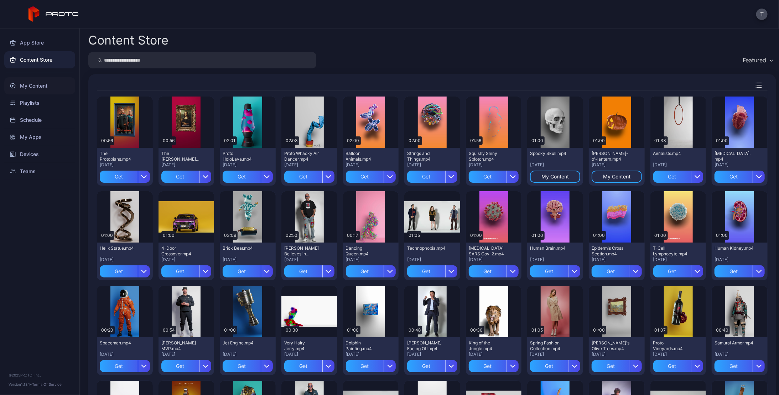
click at [33, 85] on div "My Content" at bounding box center [39, 85] width 71 height 17
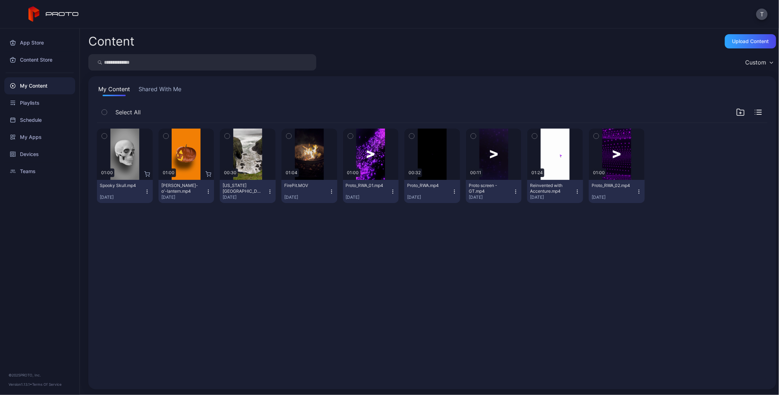
click at [145, 193] on icon "button" at bounding box center [147, 192] width 6 height 6
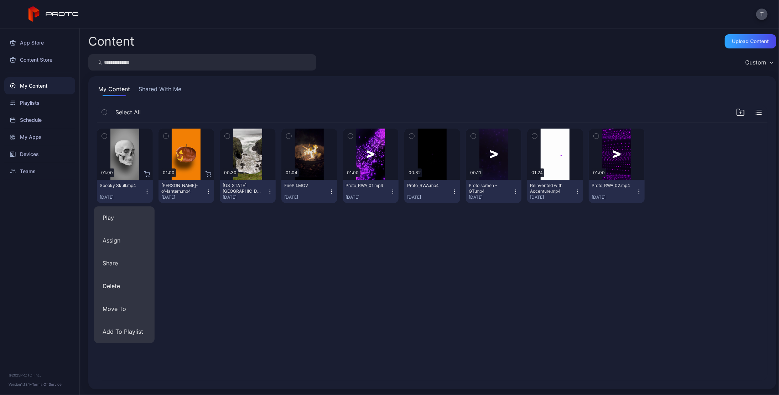
click at [145, 193] on icon "button" at bounding box center [147, 192] width 6 height 6
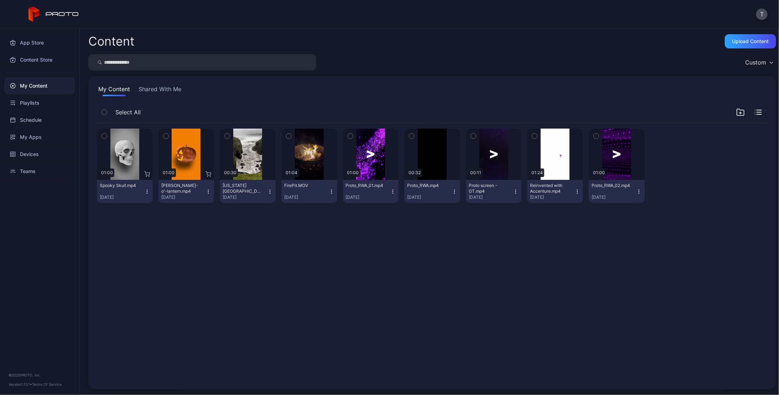
click at [171, 283] on div "Preview 01:00 Spooky Skull.mp4 [DATE] Preview 01:00 Jack-o'-lantern.mp4 [DATE] …" at bounding box center [432, 251] width 682 height 269
